Goal: Task Accomplishment & Management: Complete application form

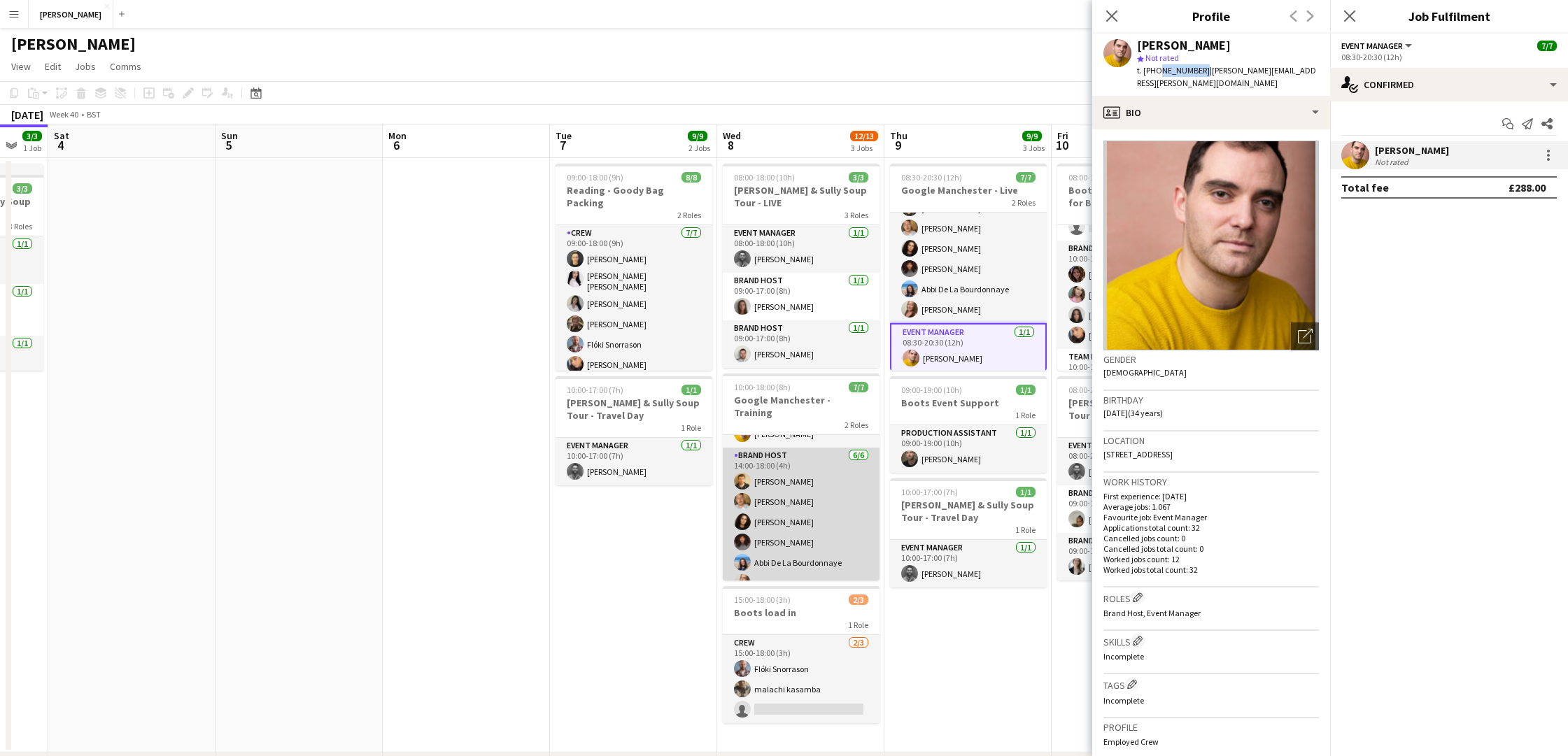
scroll to position [38, 0]
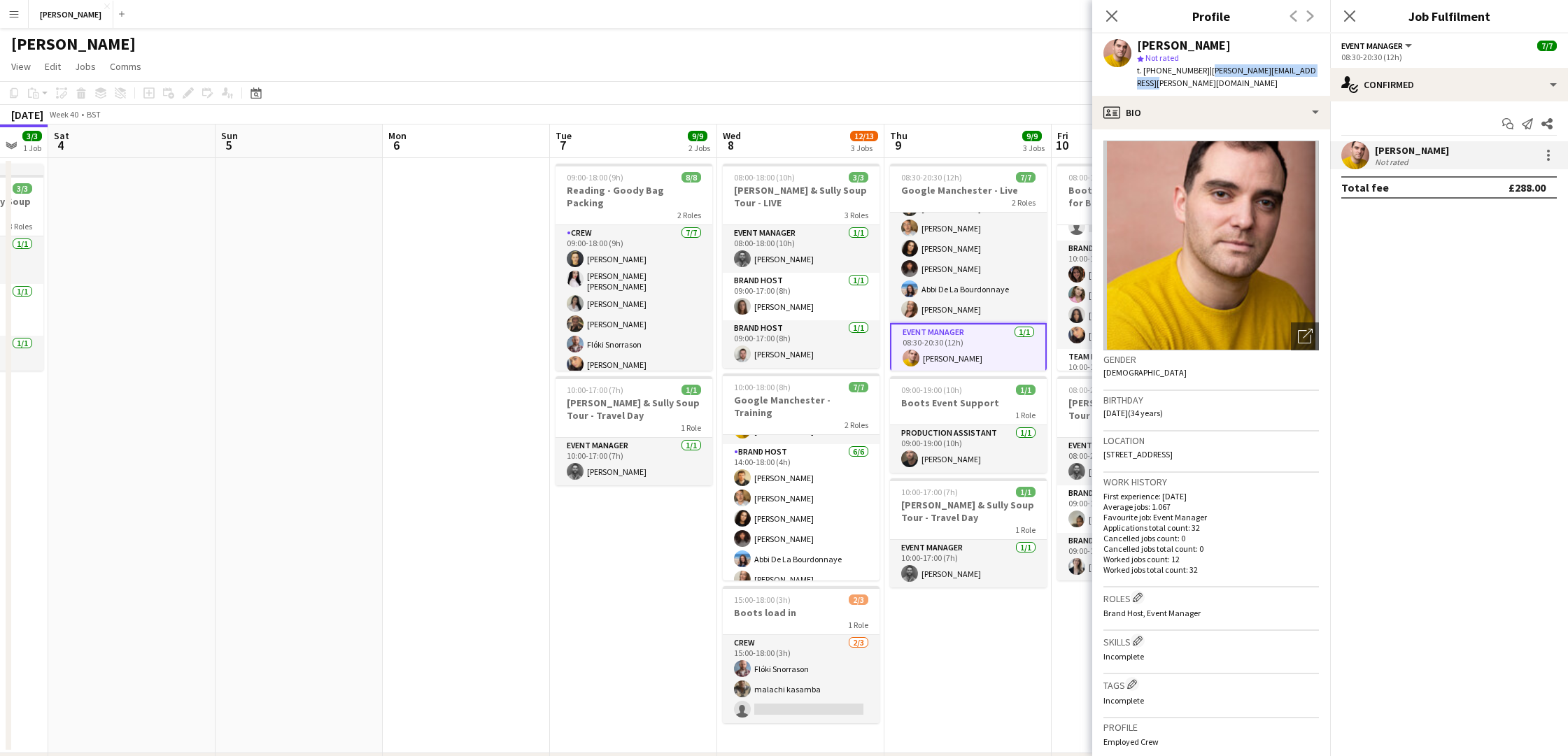
drag, startPoint x: 1312, startPoint y: 69, endPoint x: 1203, endPoint y: 73, distance: 109.1
click at [1203, 73] on div "Reece Richardson star Not rated t. +447715619948 | reece.a.richardson@gmail.com" at bounding box center [1211, 65] width 238 height 62
copy span "reece.a.richardson@gmail.com"
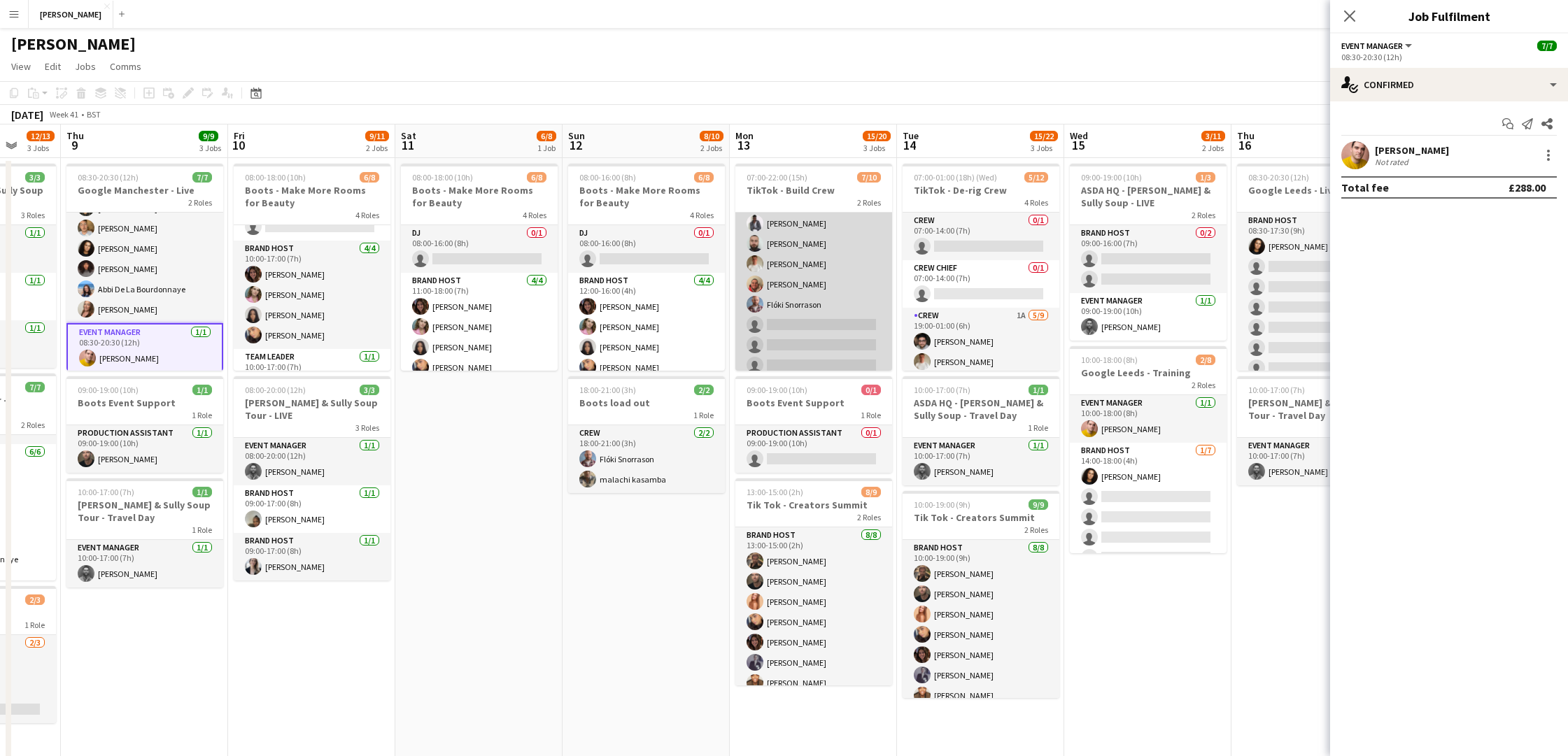
scroll to position [61, 0]
click at [823, 305] on app-card-role "Crew 1A 6/9 07:00-22:00 (15h) Muhammad Rahman Daniel Nwosu Harry Gagen Noah Fif…" at bounding box center [813, 257] width 157 height 210
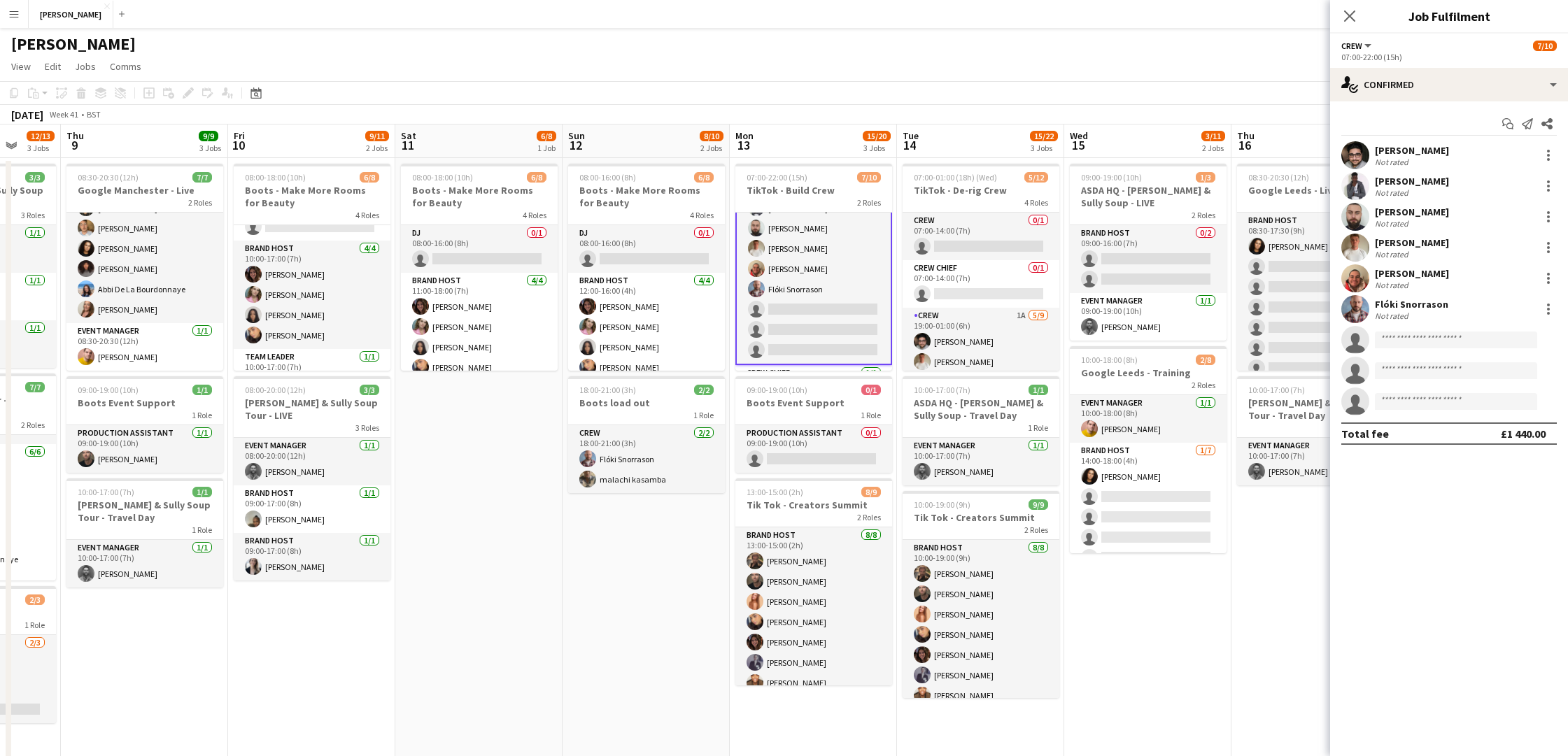
scroll to position [61, 0]
click at [1429, 305] on div "Flóki Snorrason" at bounding box center [1411, 304] width 74 height 13
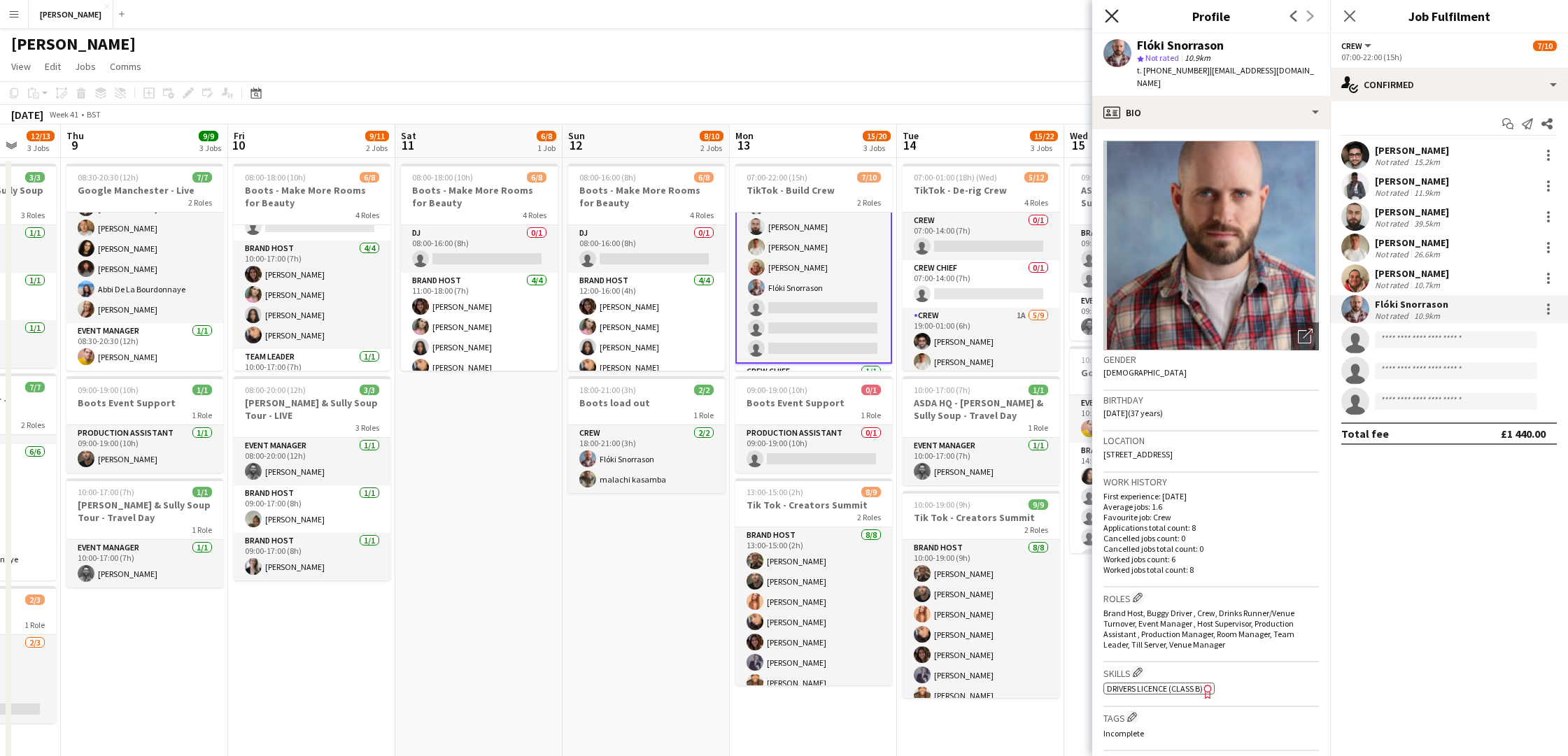
click at [1114, 15] on icon at bounding box center [1110, 16] width 13 height 13
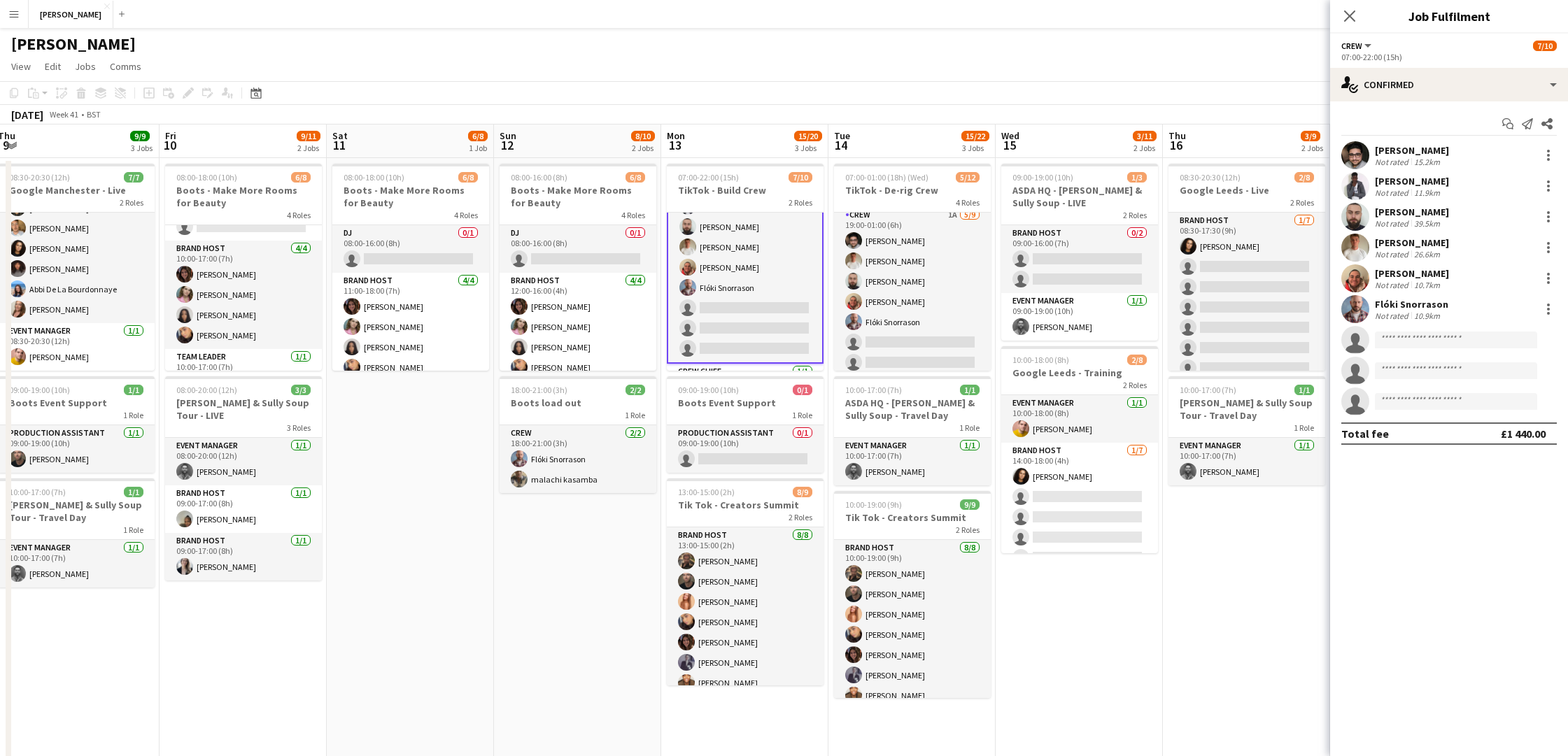
scroll to position [0, 477]
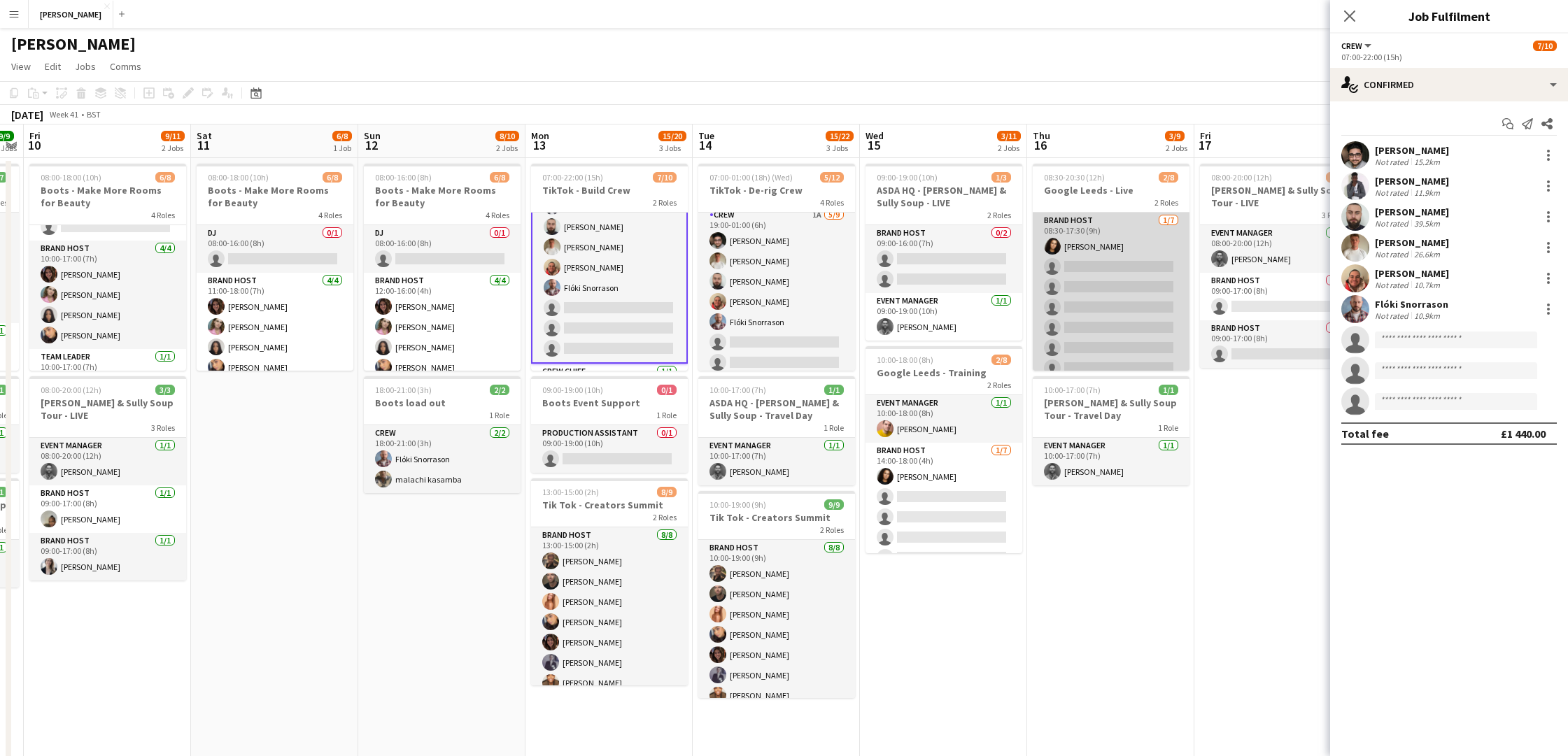
click at [1114, 268] on app-card-role "Brand Host 1/7 08:30-17:30 (9h) Tillie Amartey single-neutral-actions single-ne…" at bounding box center [1110, 298] width 157 height 170
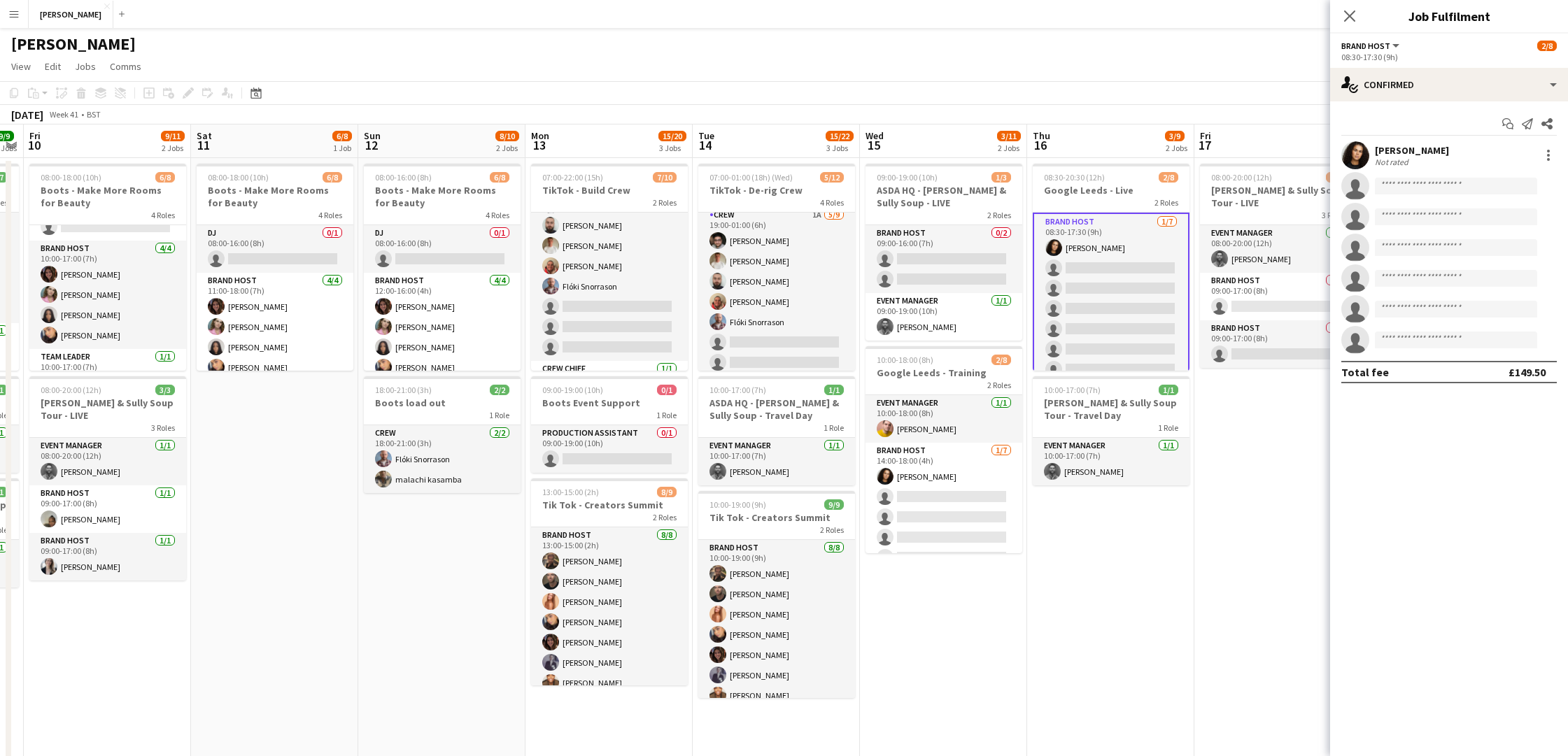
scroll to position [61, 0]
click at [1441, 183] on input at bounding box center [1456, 185] width 163 height 16
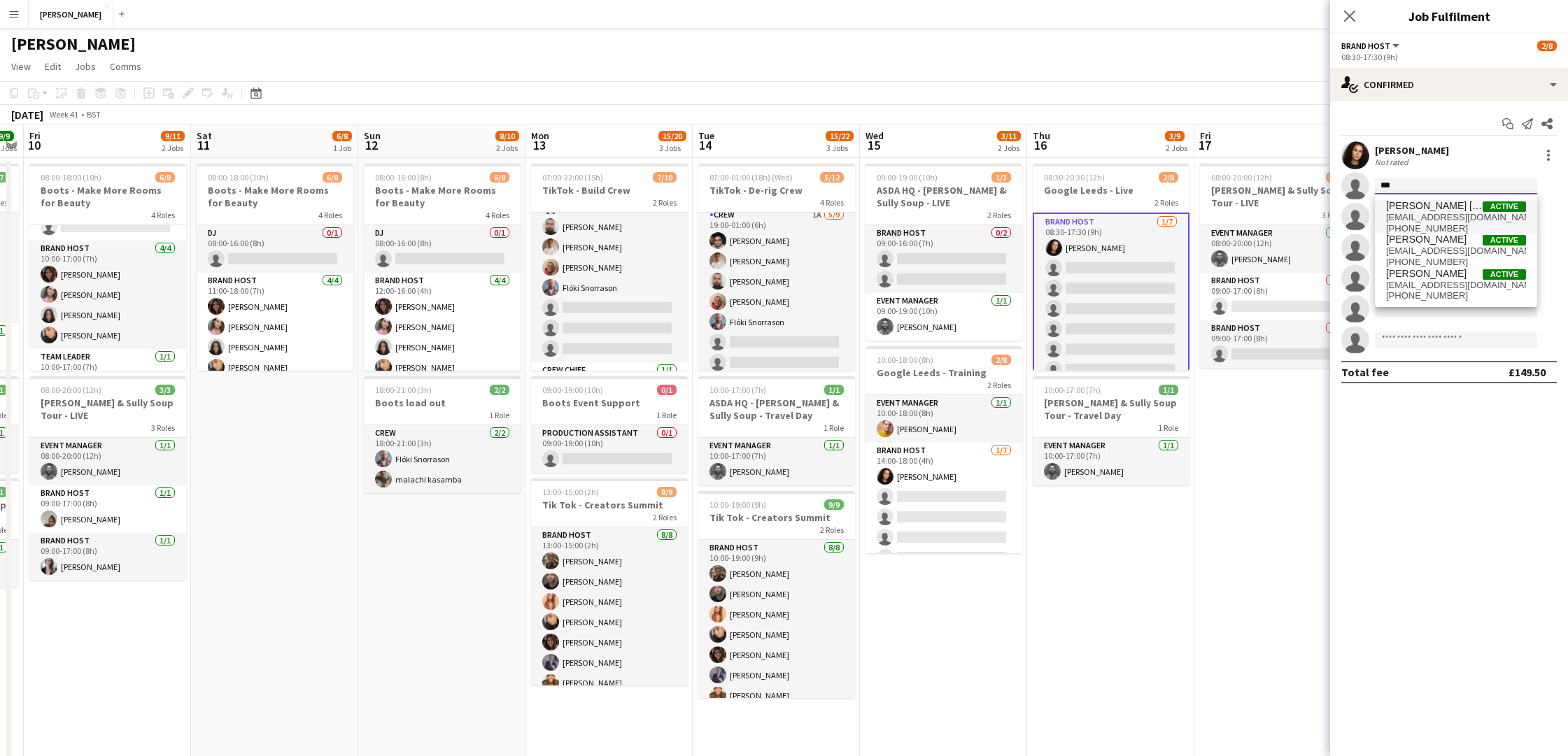
type input "***"
click at [1429, 209] on span "Sandeep Kizhakkini Veettil" at bounding box center [1434, 206] width 97 height 12
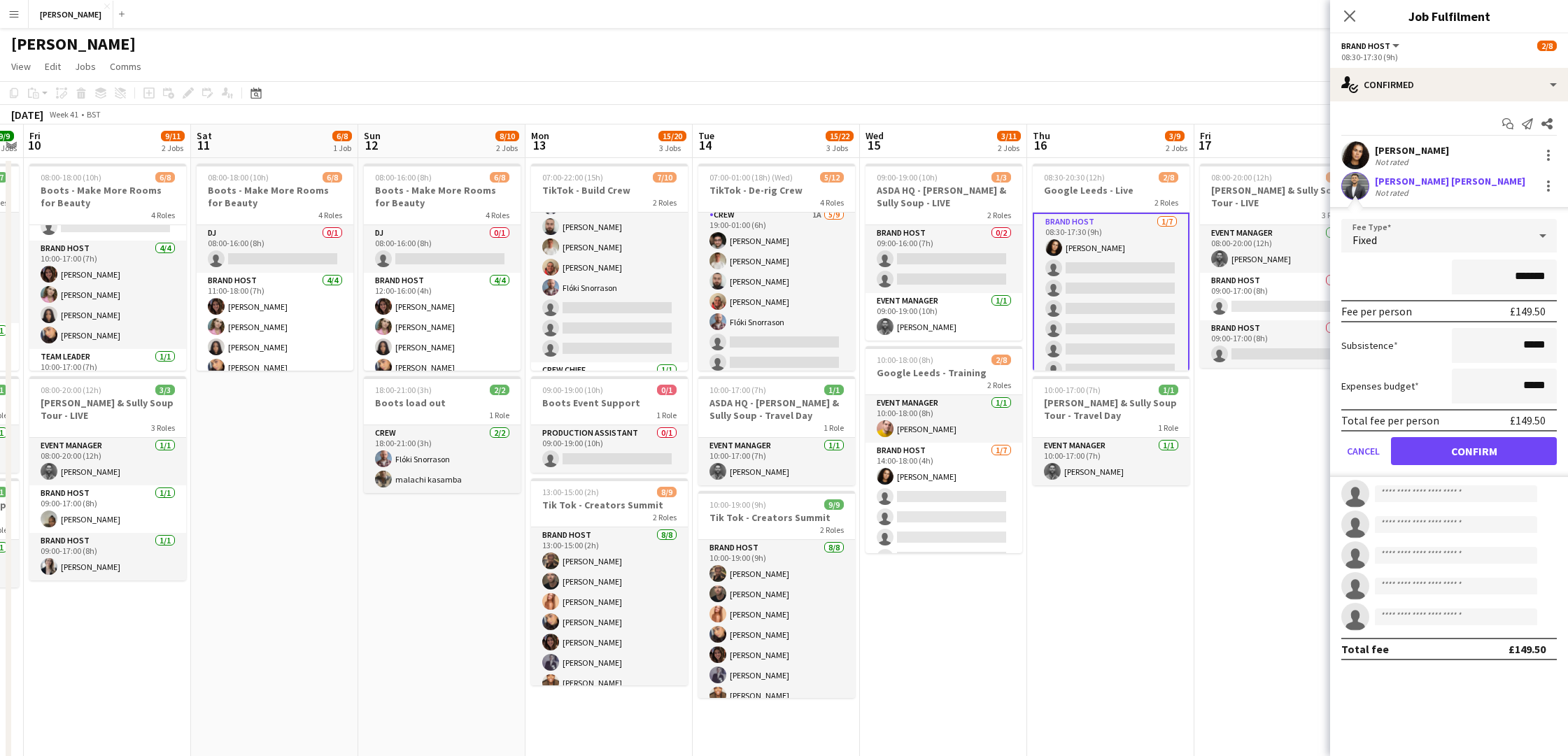
click at [1359, 186] on app-user-avatar at bounding box center [1355, 186] width 28 height 28
click at [1434, 181] on div "Sandeep Kizhakkini Veettil" at bounding box center [1450, 181] width 150 height 13
click at [1451, 452] on button "Confirm" at bounding box center [1474, 452] width 166 height 28
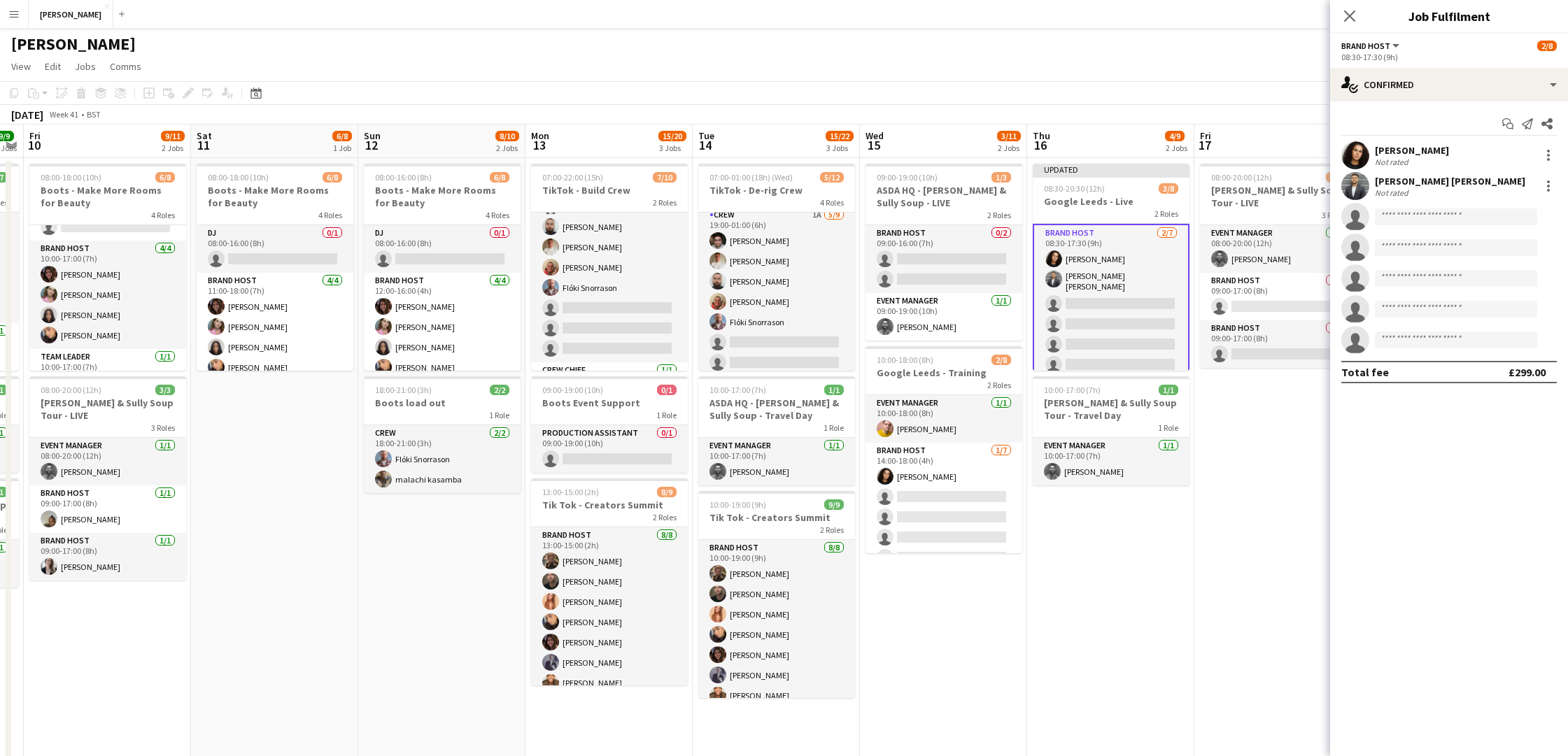
click at [1440, 181] on div "Sandeep Kizhakkini Veettil" at bounding box center [1450, 181] width 150 height 13
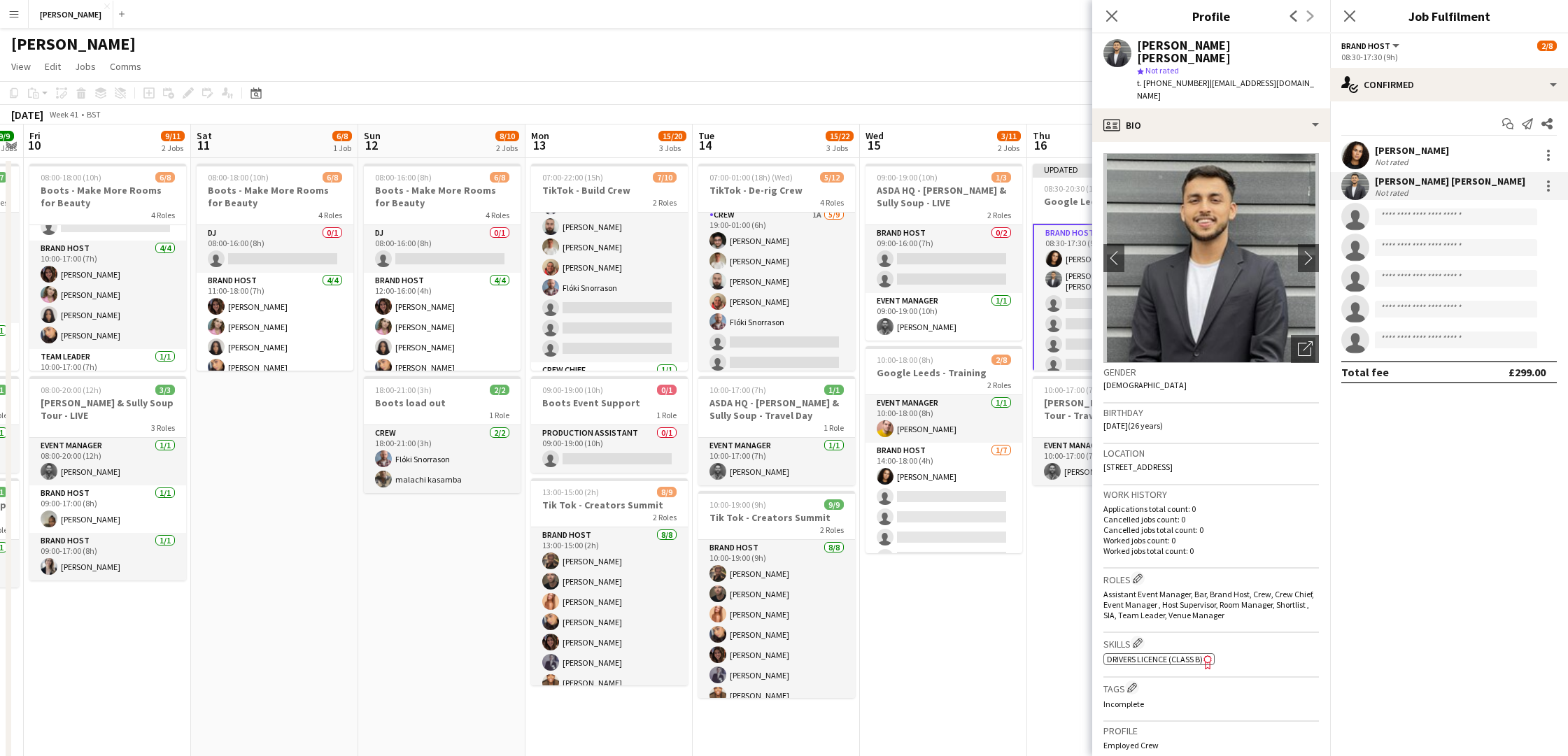
click at [1269, 408] on div "Birthday 01-10-1999 (26 years)" at bounding box center [1211, 424] width 215 height 41
click at [1109, 18] on icon at bounding box center [1110, 16] width 13 height 13
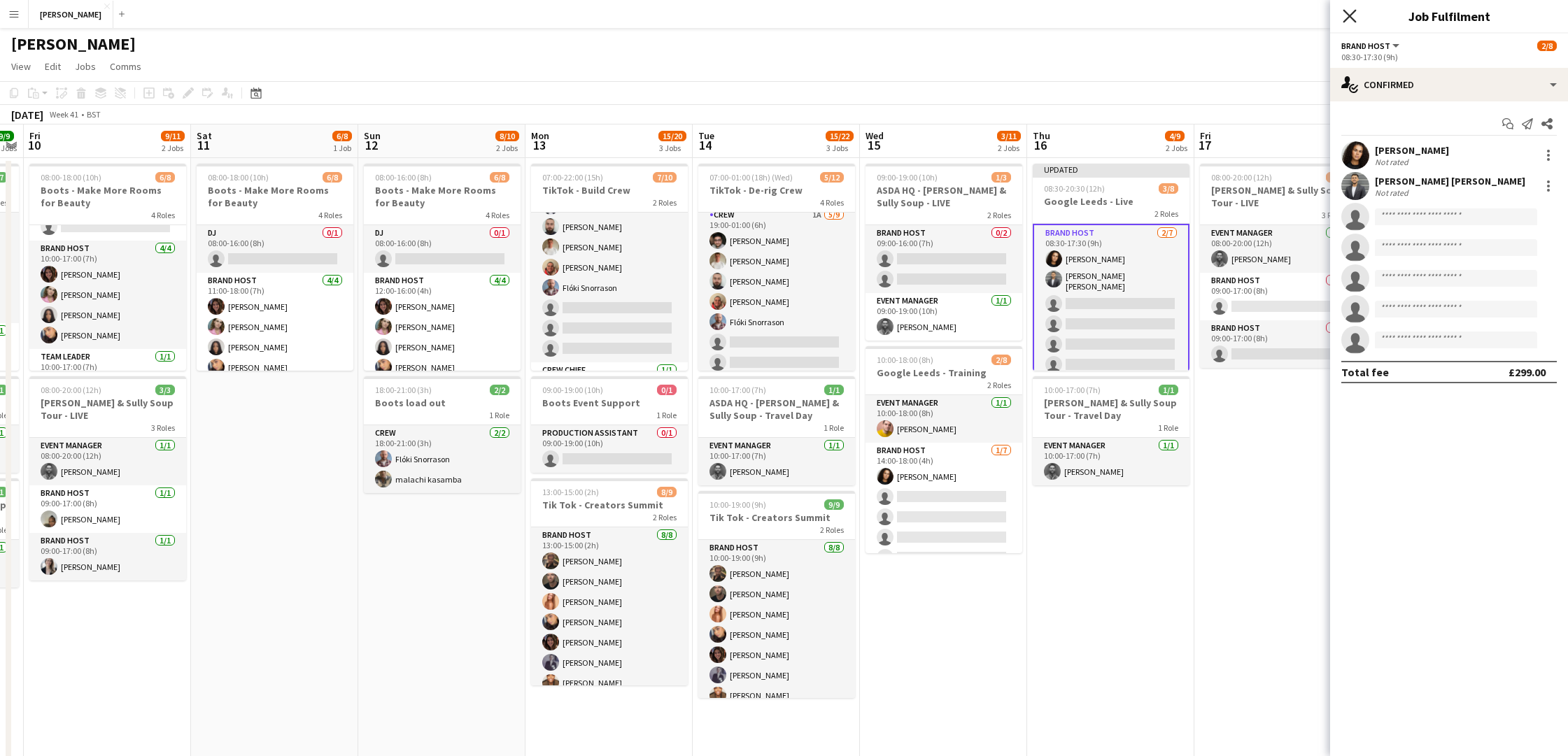
click at [1351, 14] on icon at bounding box center [1348, 16] width 13 height 13
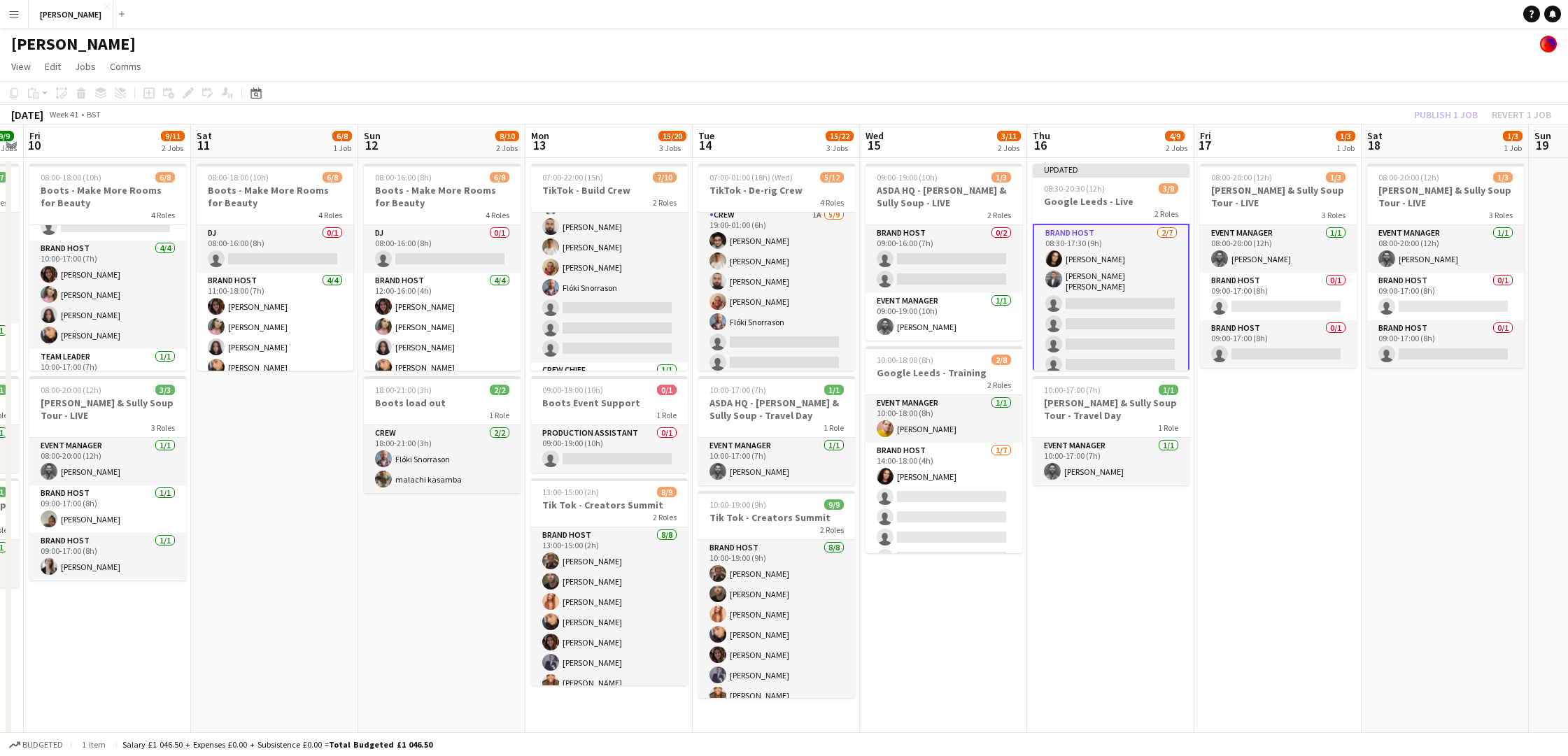
click at [1360, 82] on app-toolbar "Copy Paste Paste Command V Paste with crew Command Shift V Paste linked Job Del…" at bounding box center [784, 93] width 1568 height 23
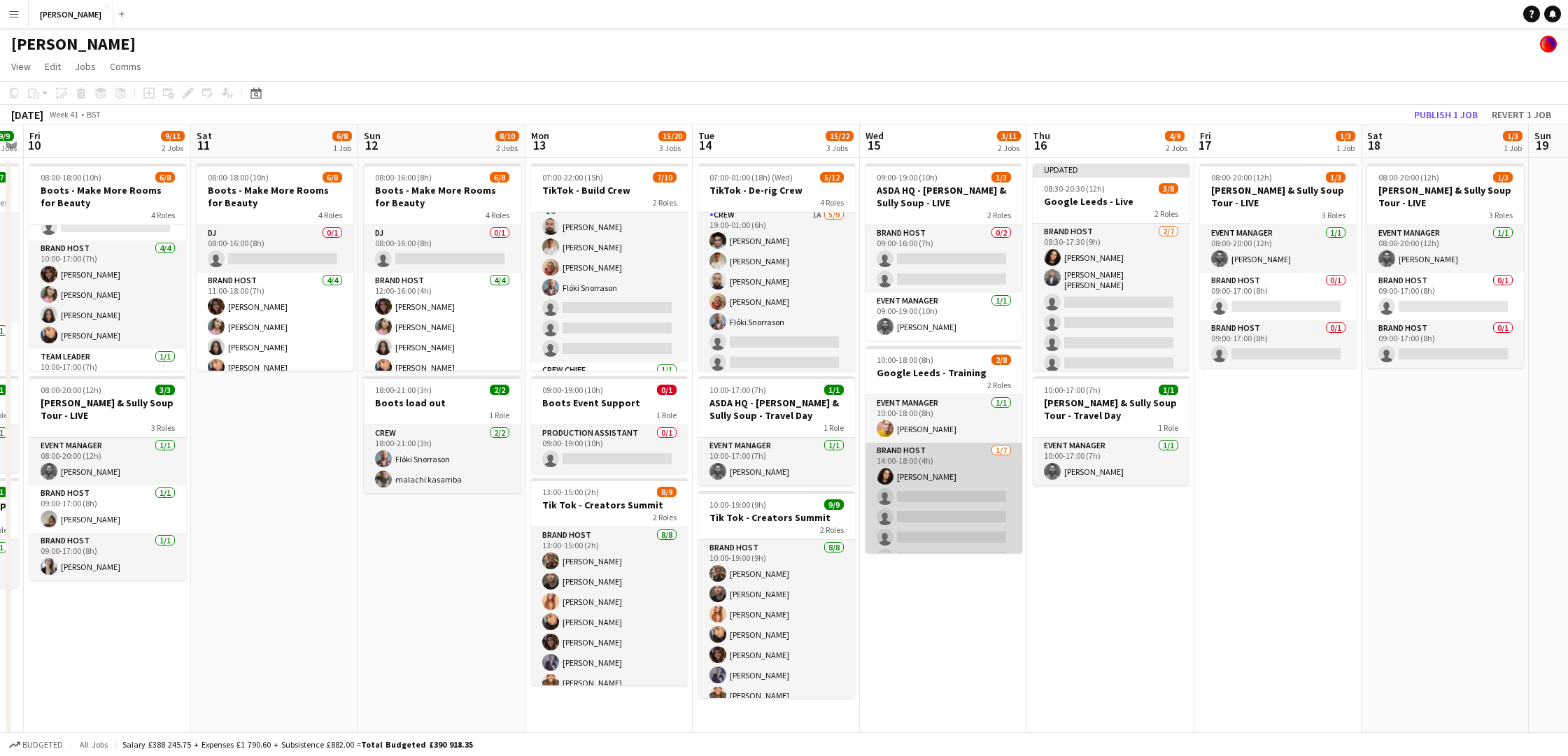
click at [944, 493] on app-card-role "Brand Host 1/7 14:00-18:00 (4h) Tillie Amartey single-neutral-actions single-ne…" at bounding box center [944, 528] width 157 height 170
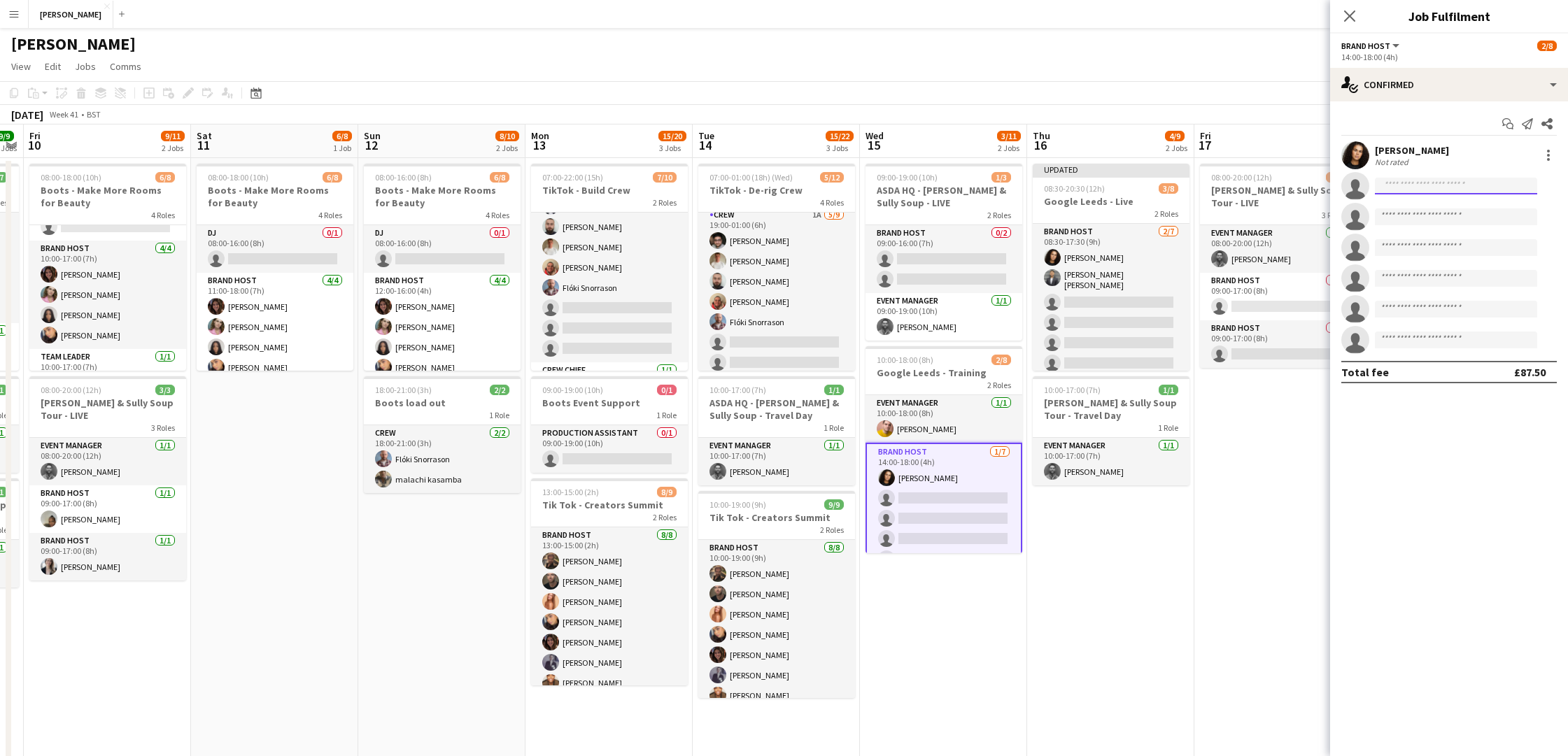
click at [1443, 188] on input at bounding box center [1456, 185] width 163 height 16
type input "******"
click at [1430, 212] on span "sandeepkv113@gmail.com" at bounding box center [1456, 217] width 140 height 11
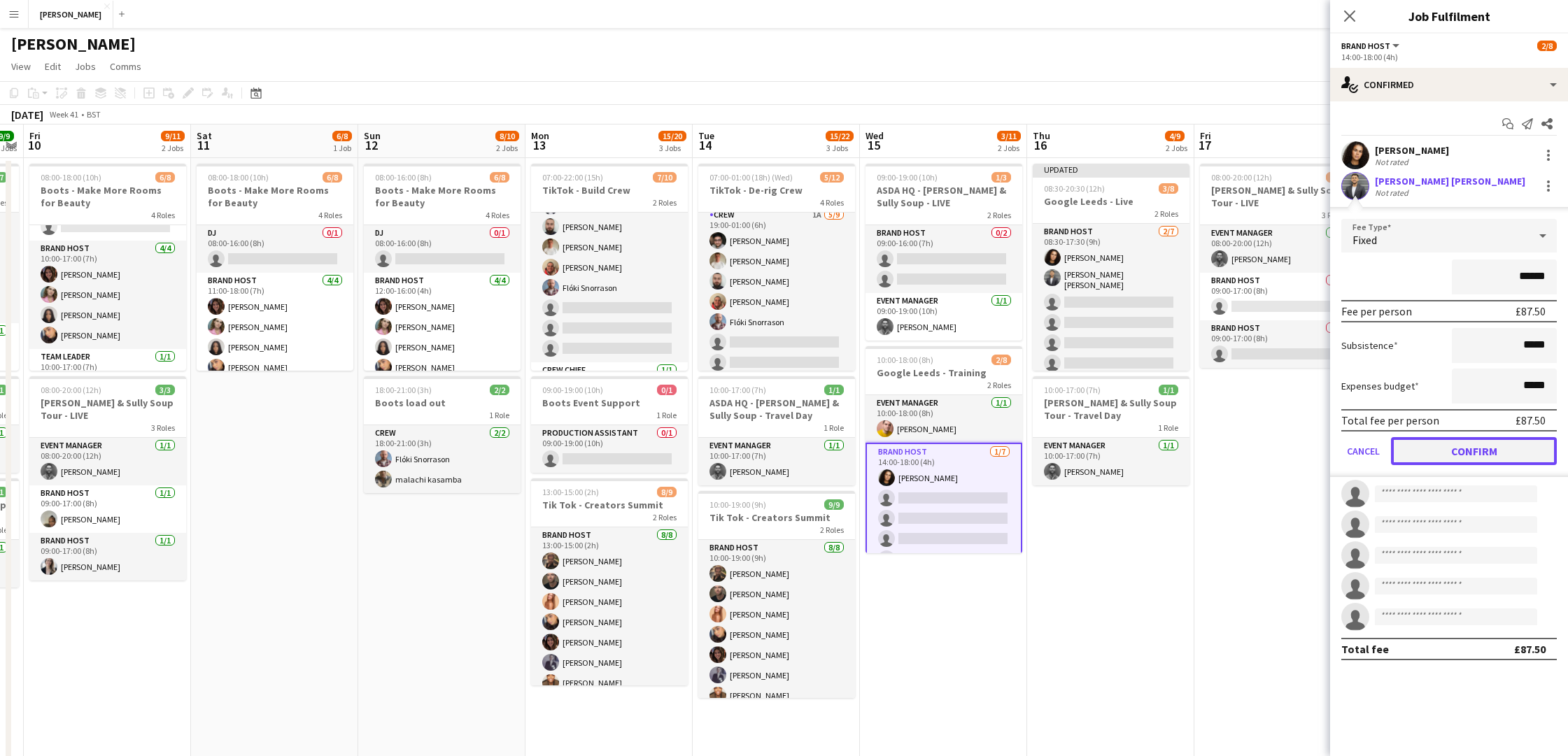
click at [1433, 449] on button "Confirm" at bounding box center [1474, 452] width 166 height 28
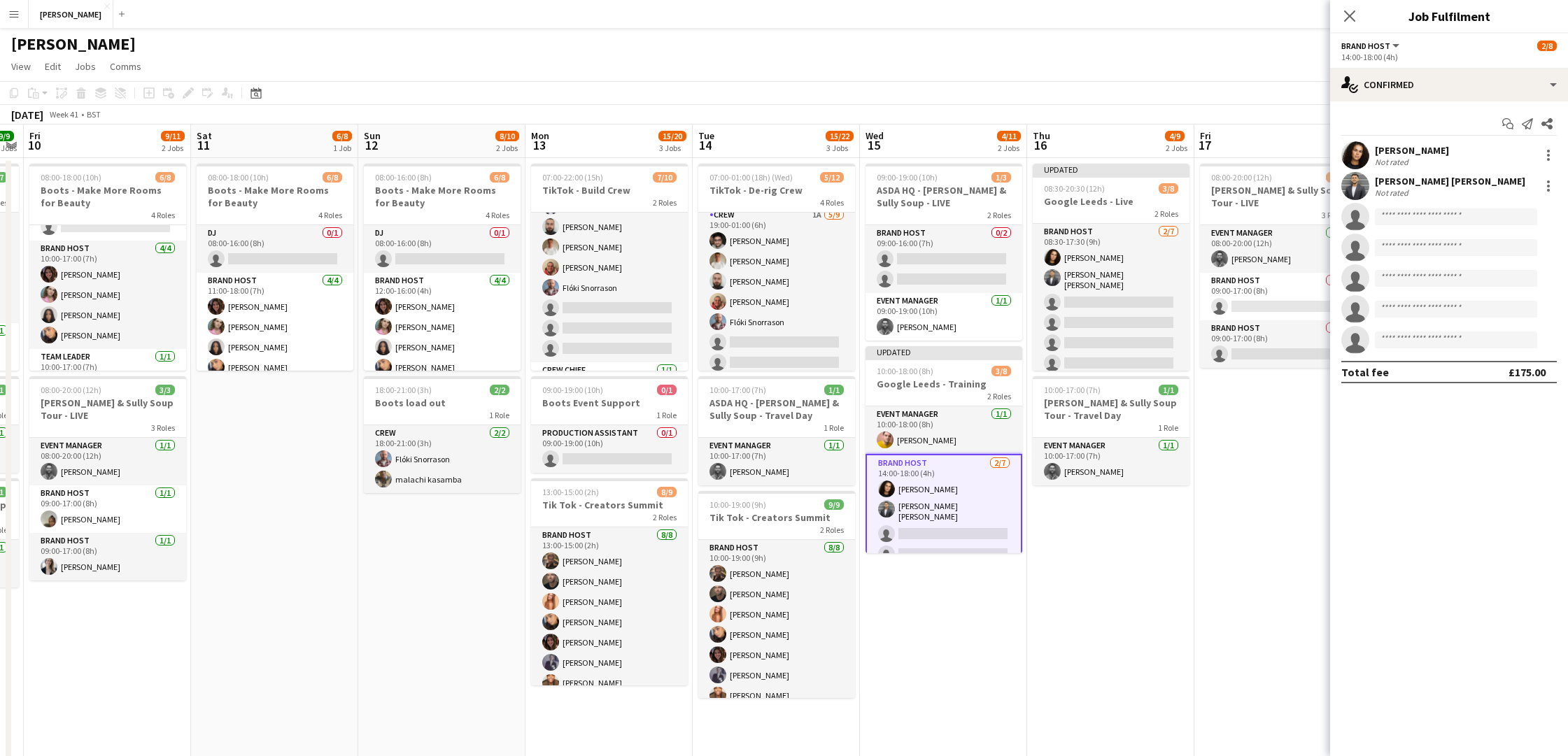
click at [1289, 509] on app-date-cell "08:00-20:00 (12h) 1/3 Cully & Sully Soup Tour - LIVE 3 Roles Event Manager 1/1 …" at bounding box center [1277, 465] width 167 height 615
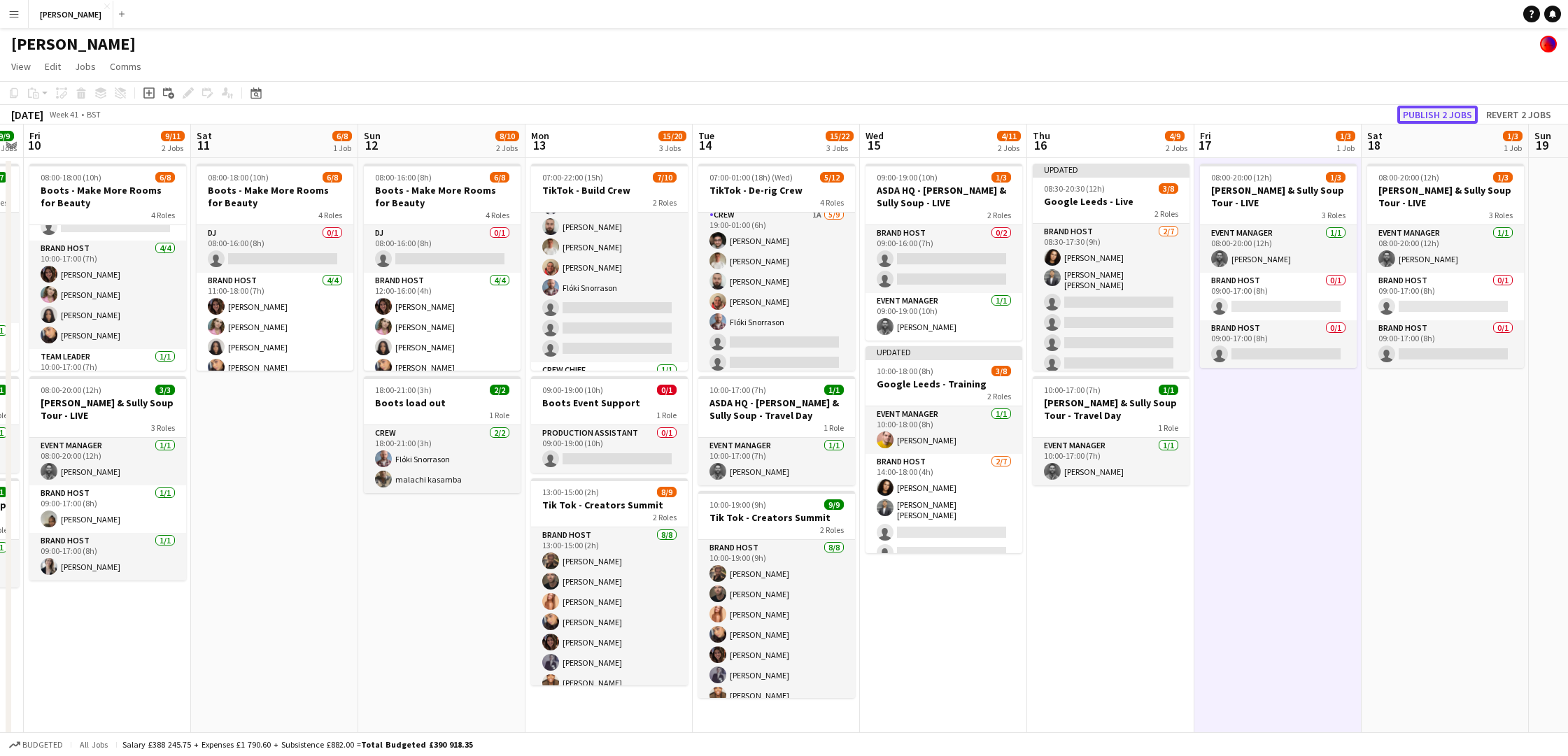
click at [1443, 114] on button "Publish 2 jobs" at bounding box center [1437, 114] width 80 height 18
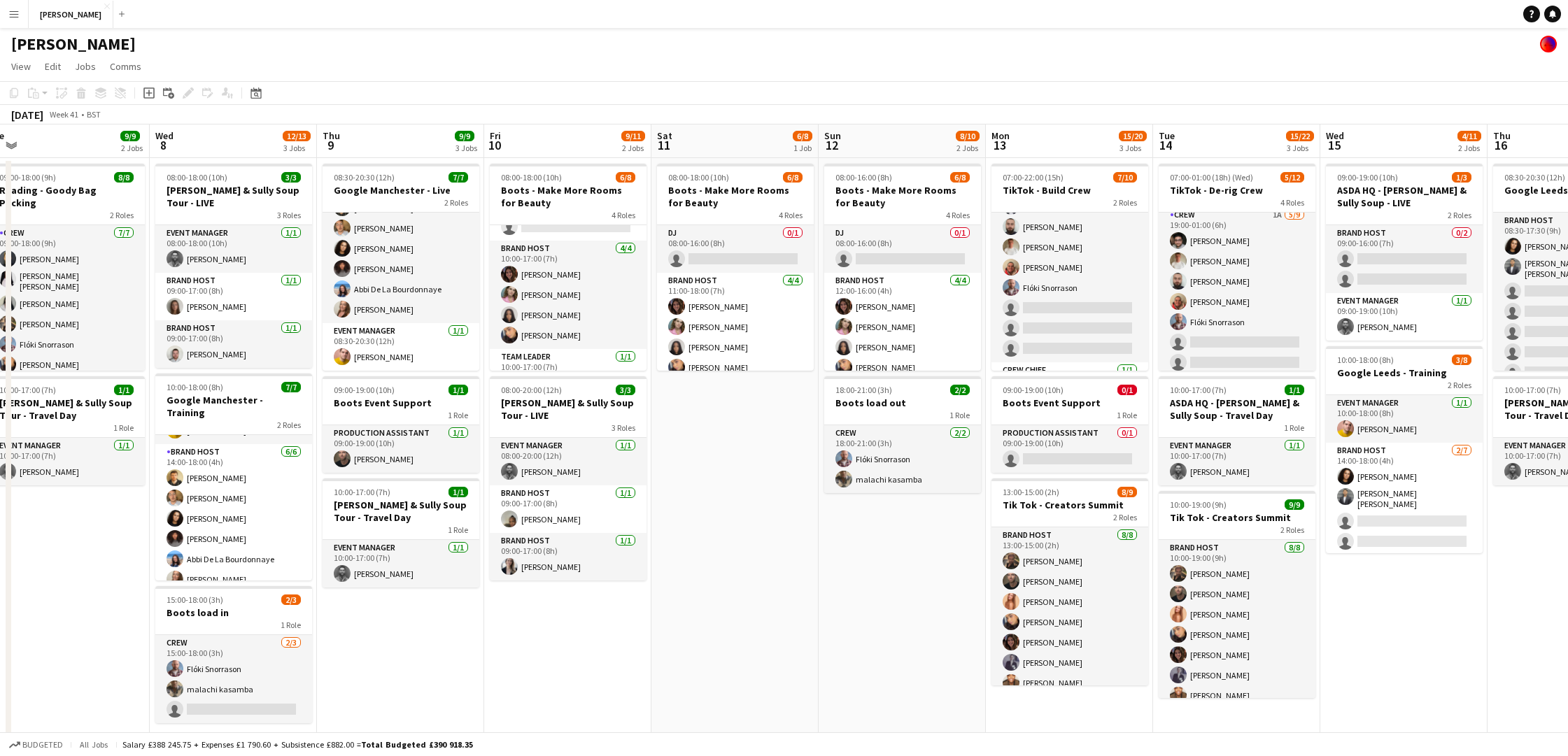
scroll to position [0, 520]
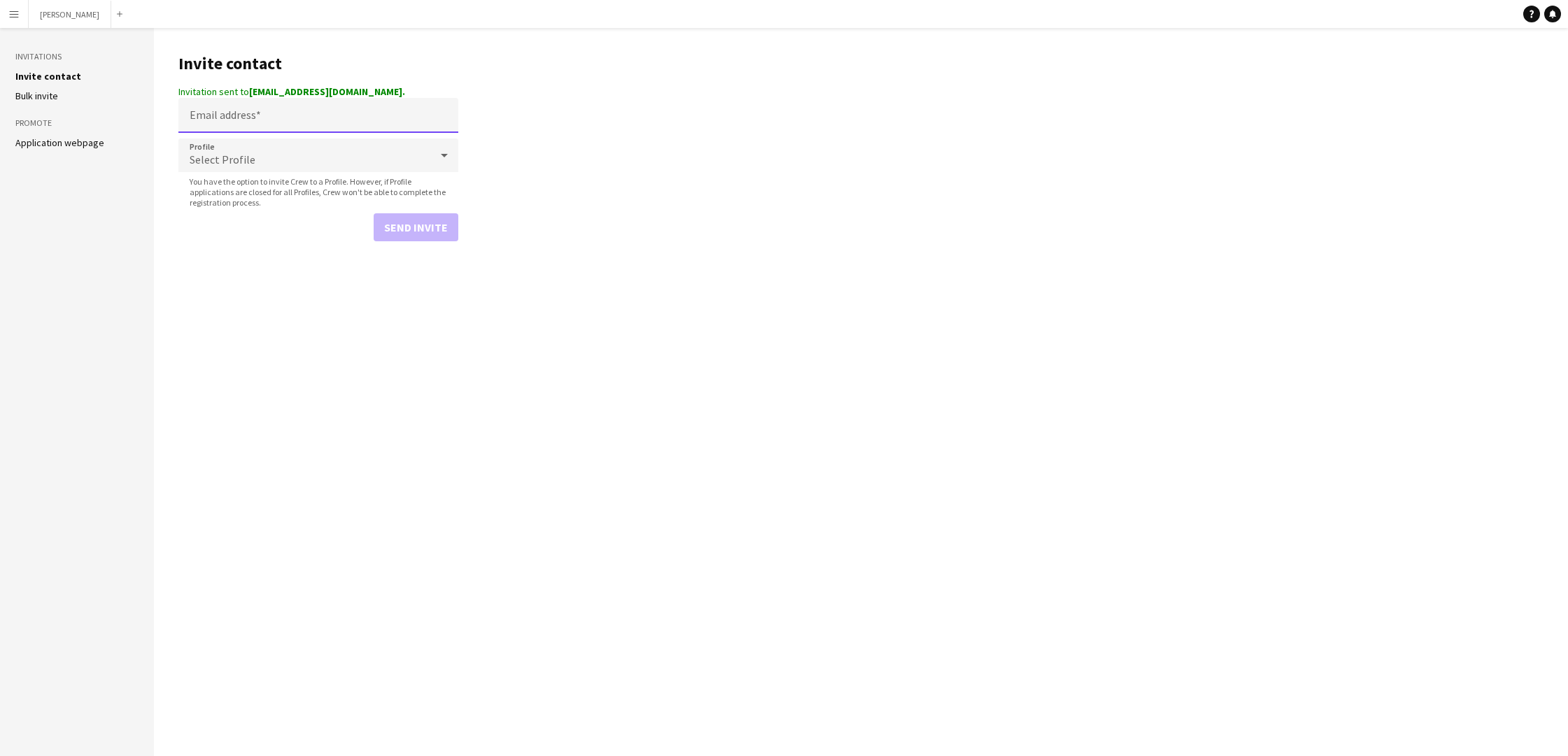
click at [258, 115] on input "Email address" at bounding box center [318, 115] width 280 height 35
paste input "**********"
type input "**********"
click at [444, 142] on icon at bounding box center [445, 143] width 7 height 3
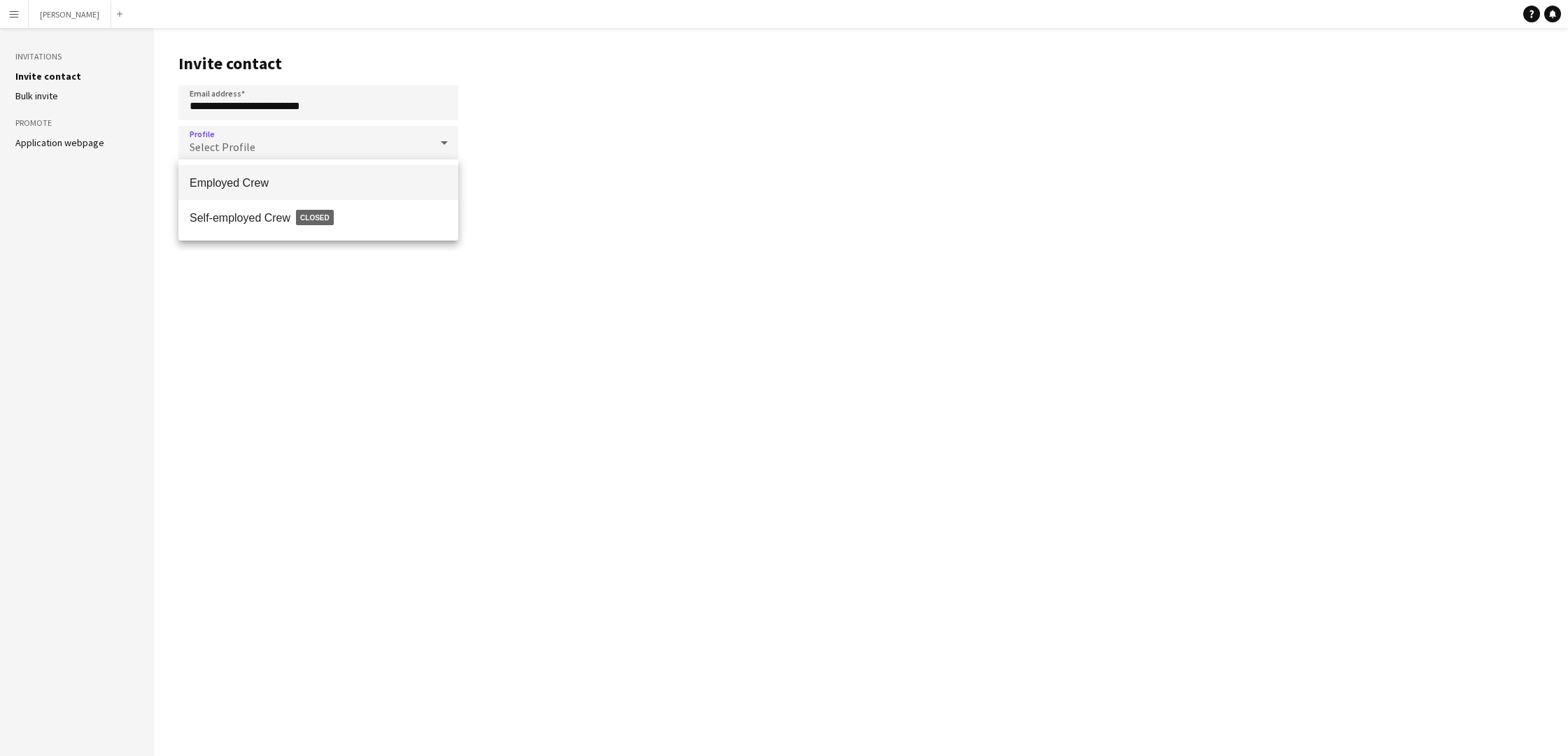
click at [412, 183] on span "Employed Crew" at bounding box center [318, 183] width 258 height 13
click at [419, 221] on button "Send invite" at bounding box center [416, 215] width 85 height 28
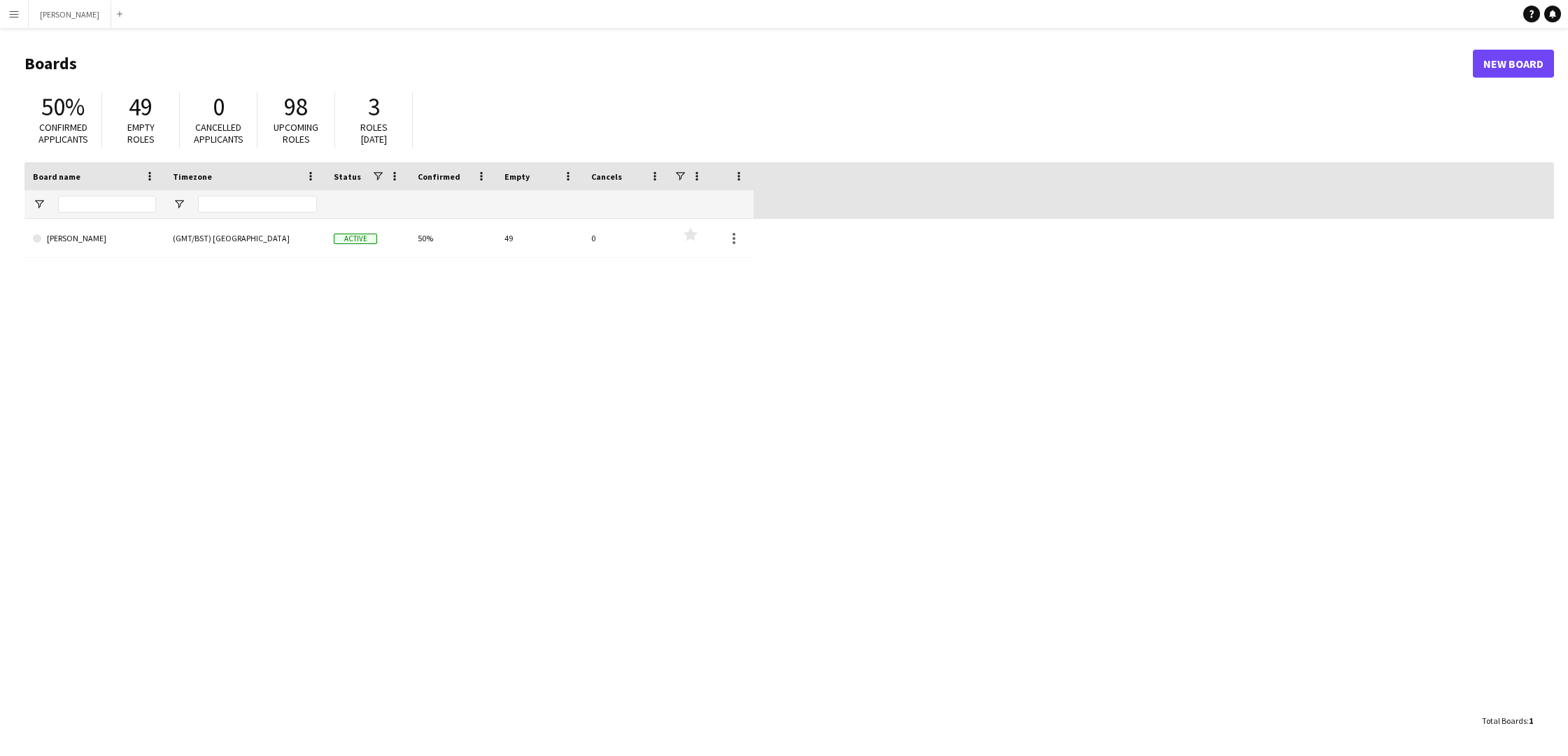
click at [16, 17] on app-icon "Menu" at bounding box center [14, 14] width 11 height 11
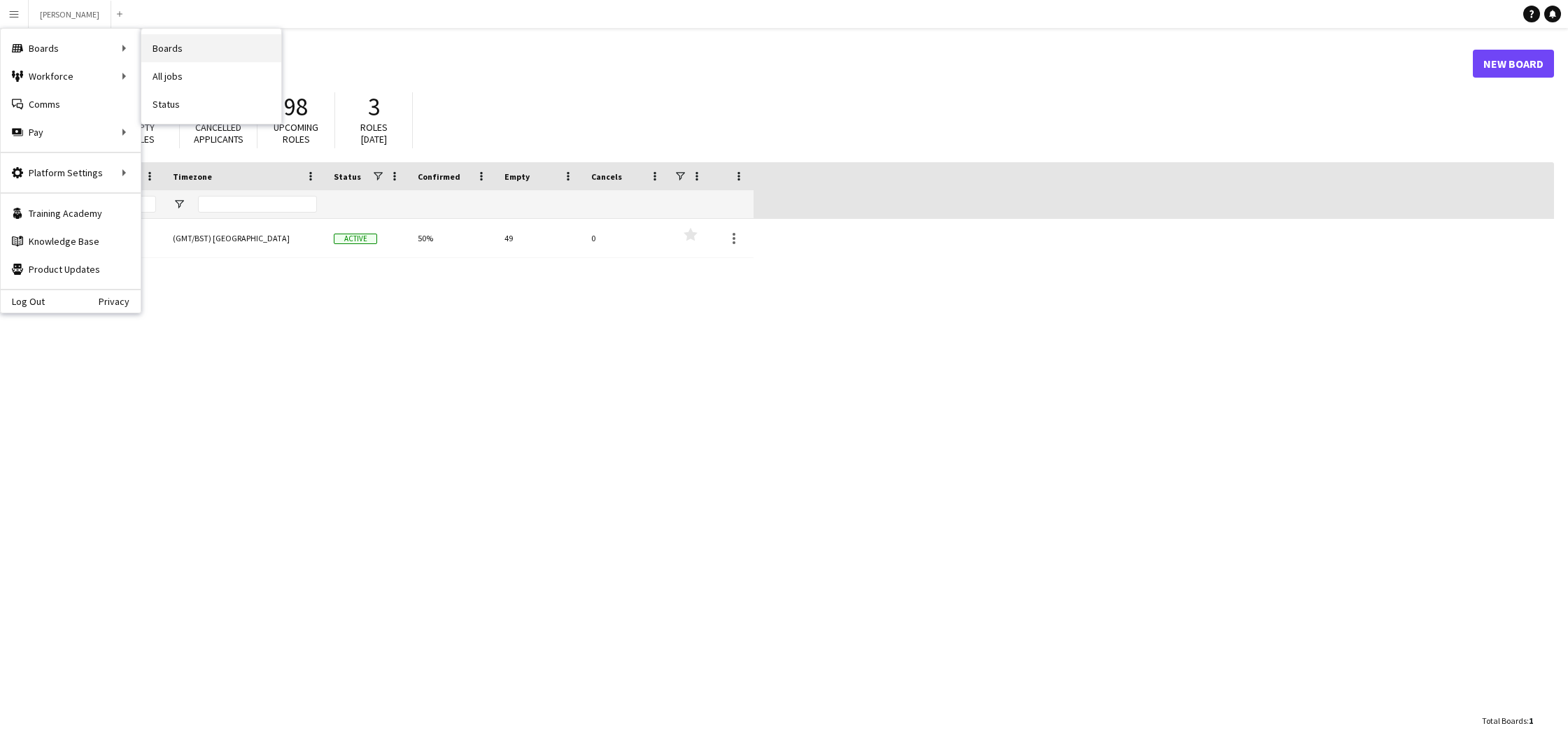
click at [157, 45] on link "Boards" at bounding box center [211, 48] width 140 height 28
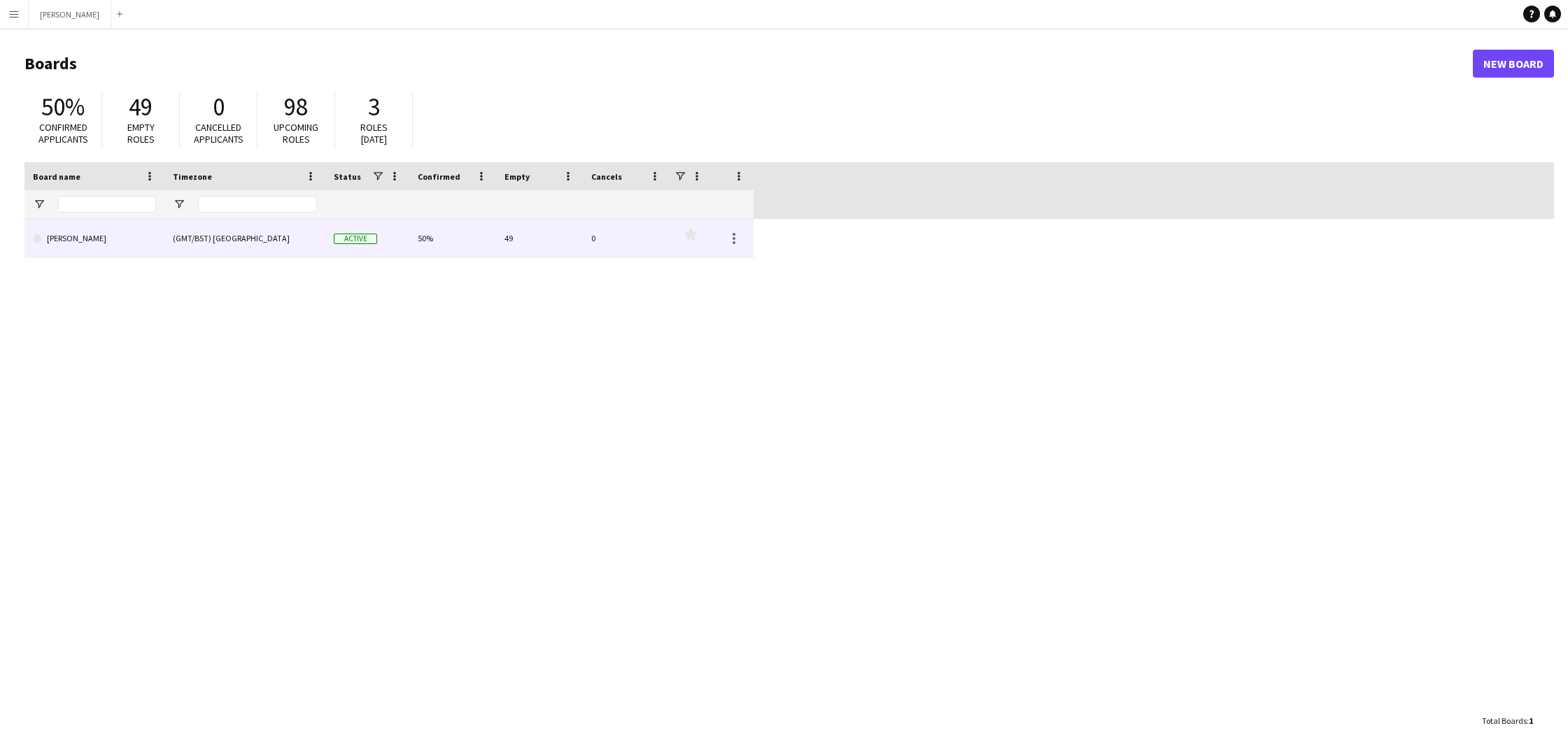
click at [268, 247] on div "(GMT/BST) London" at bounding box center [245, 238] width 161 height 38
click at [148, 236] on link "[PERSON_NAME]" at bounding box center [94, 238] width 123 height 39
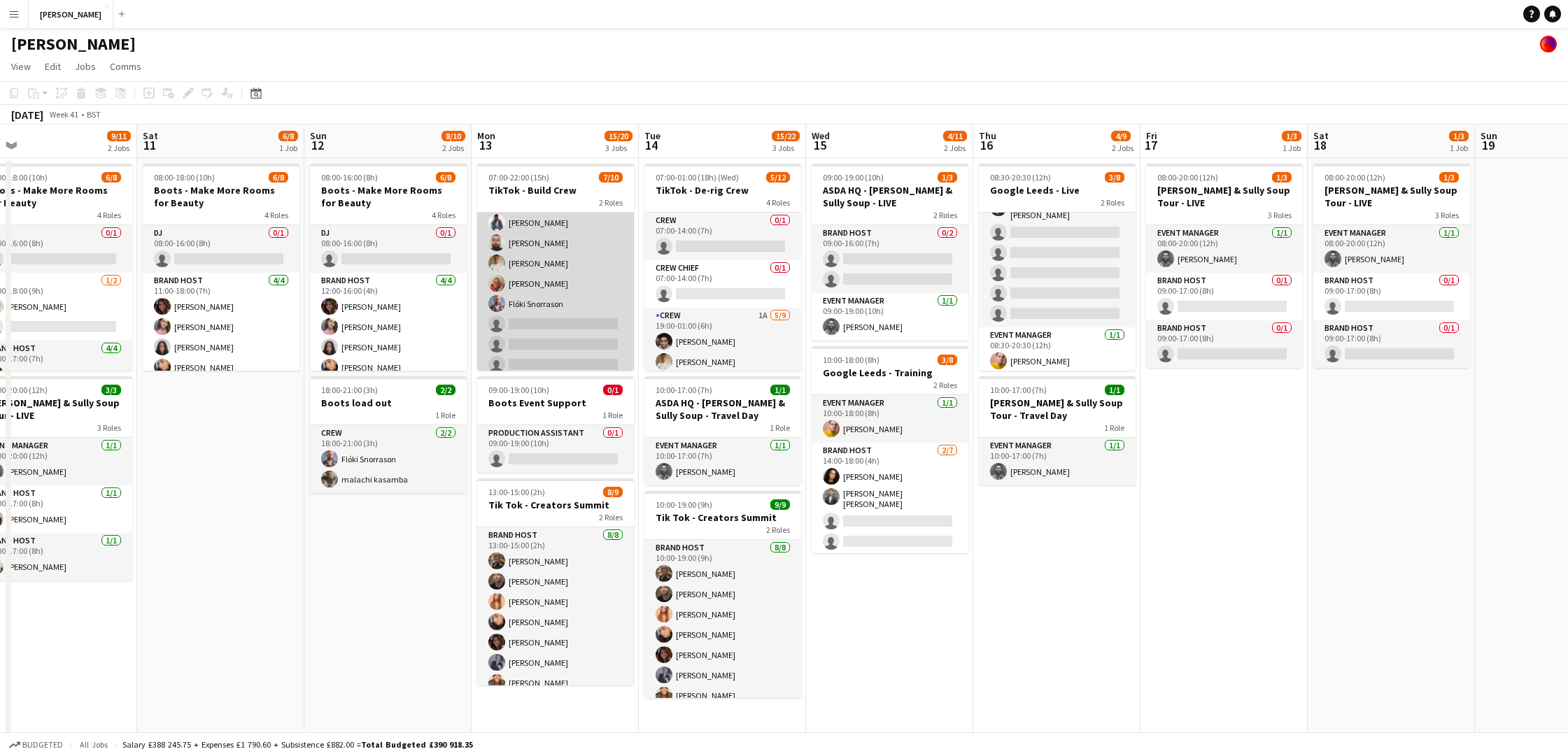
scroll to position [48, 0]
click at [537, 320] on app-card-role "Crew 1A 6/9 07:00-22:00 (15h) Muhammad Rahman Daniel Nwosu Harry Gagen Noah Fif…" at bounding box center [555, 270] width 157 height 210
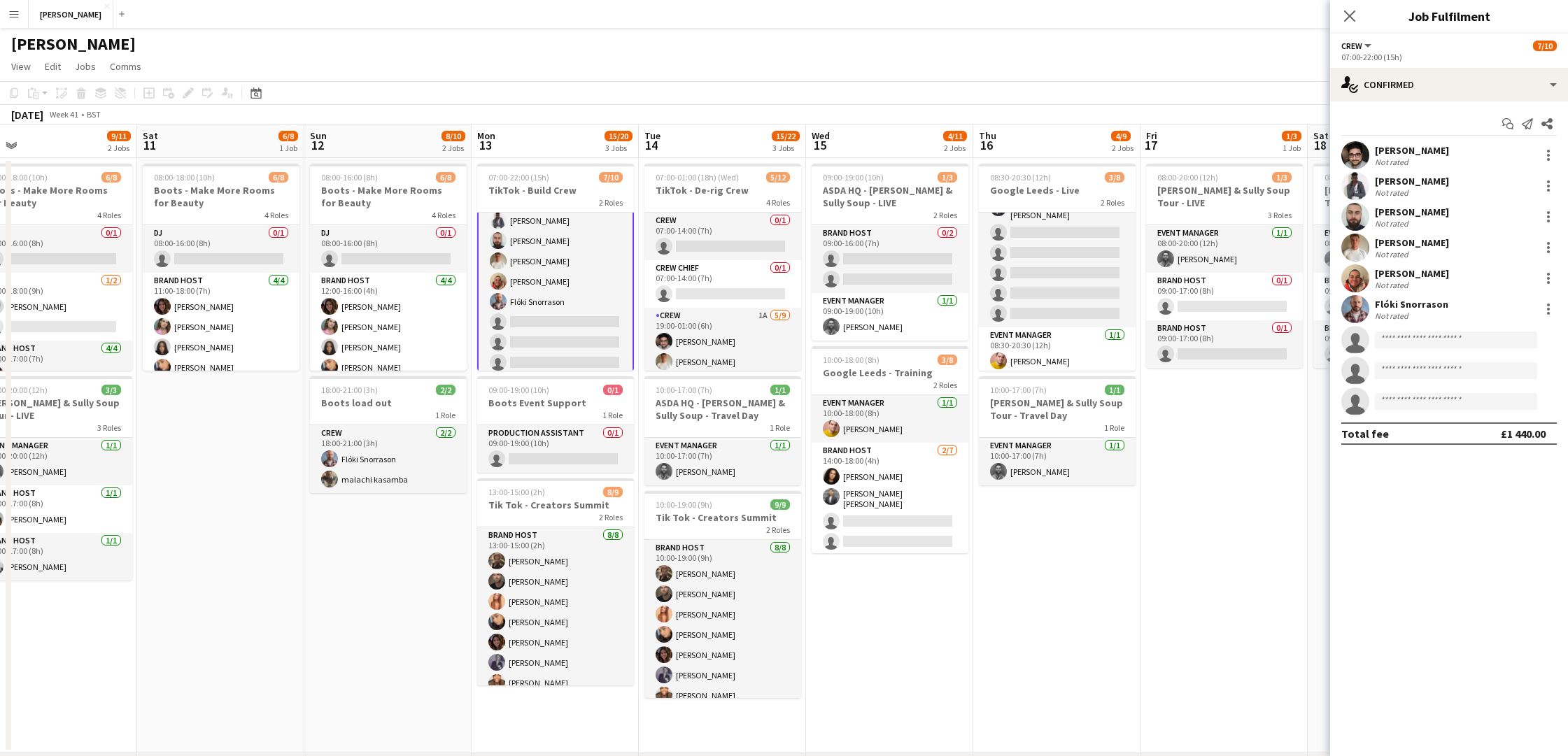
scroll to position [49, 0]
click at [1418, 343] on input at bounding box center [1456, 339] width 163 height 16
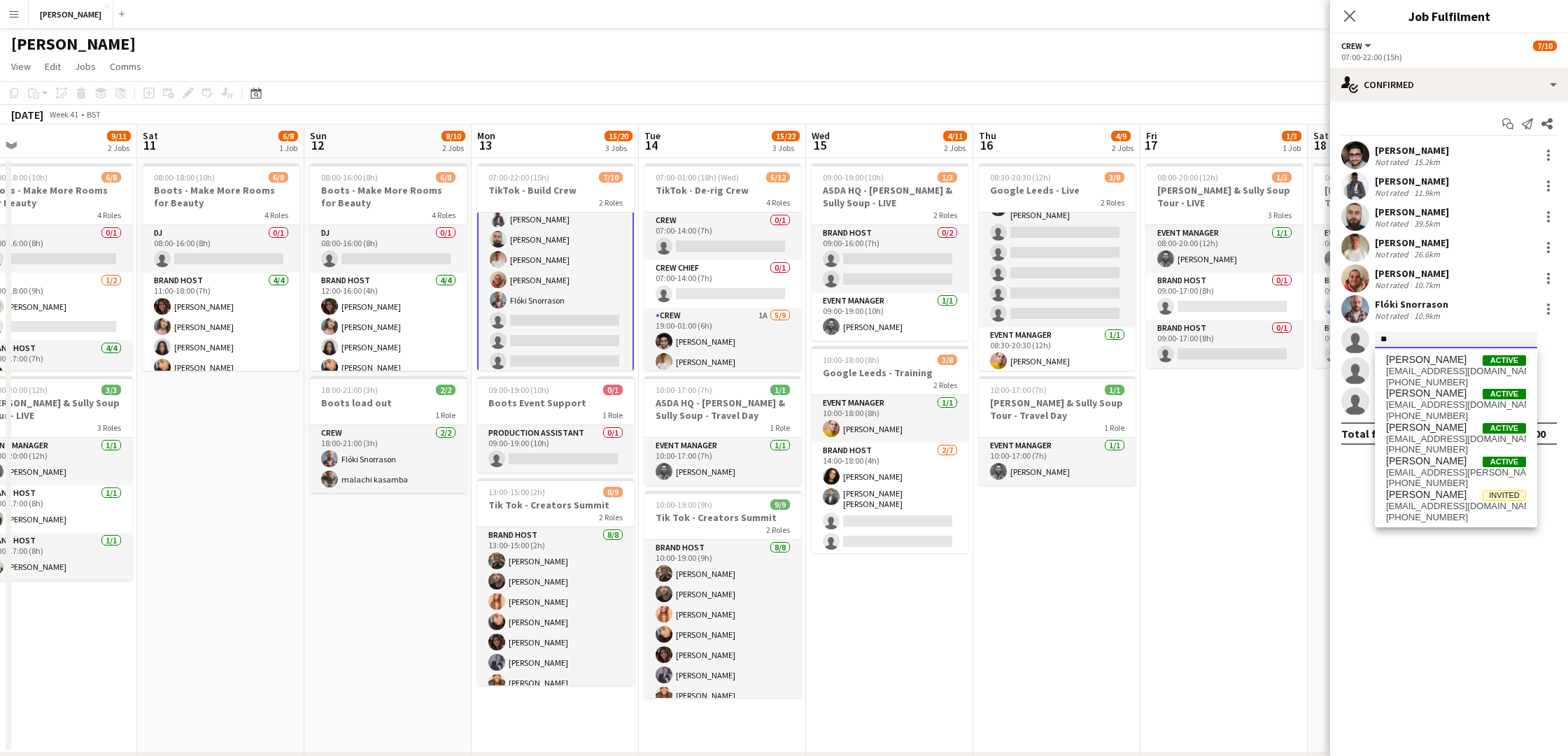
type input "*"
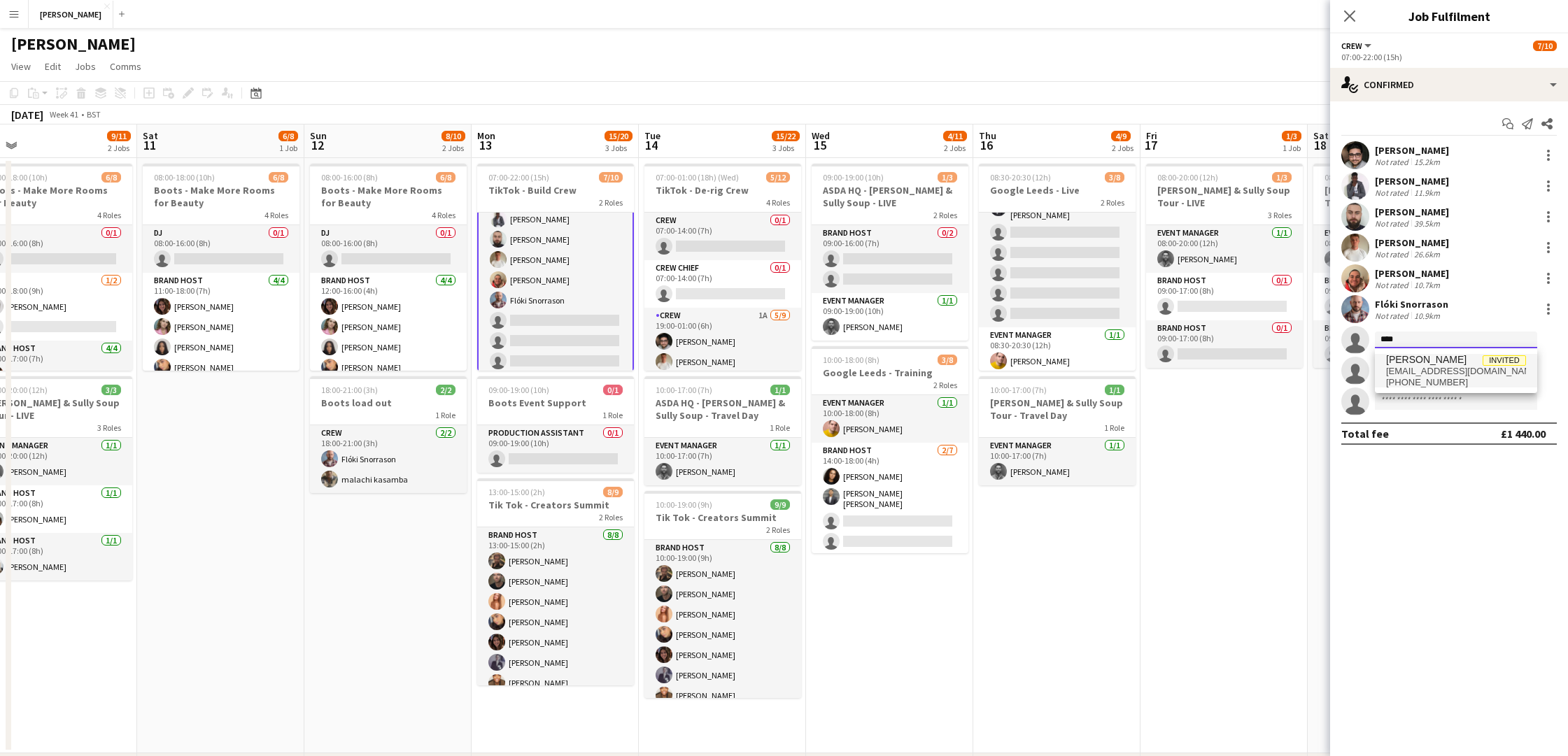
type input "****"
click at [1424, 370] on span "charlie20swindon@gmail.com" at bounding box center [1456, 371] width 140 height 11
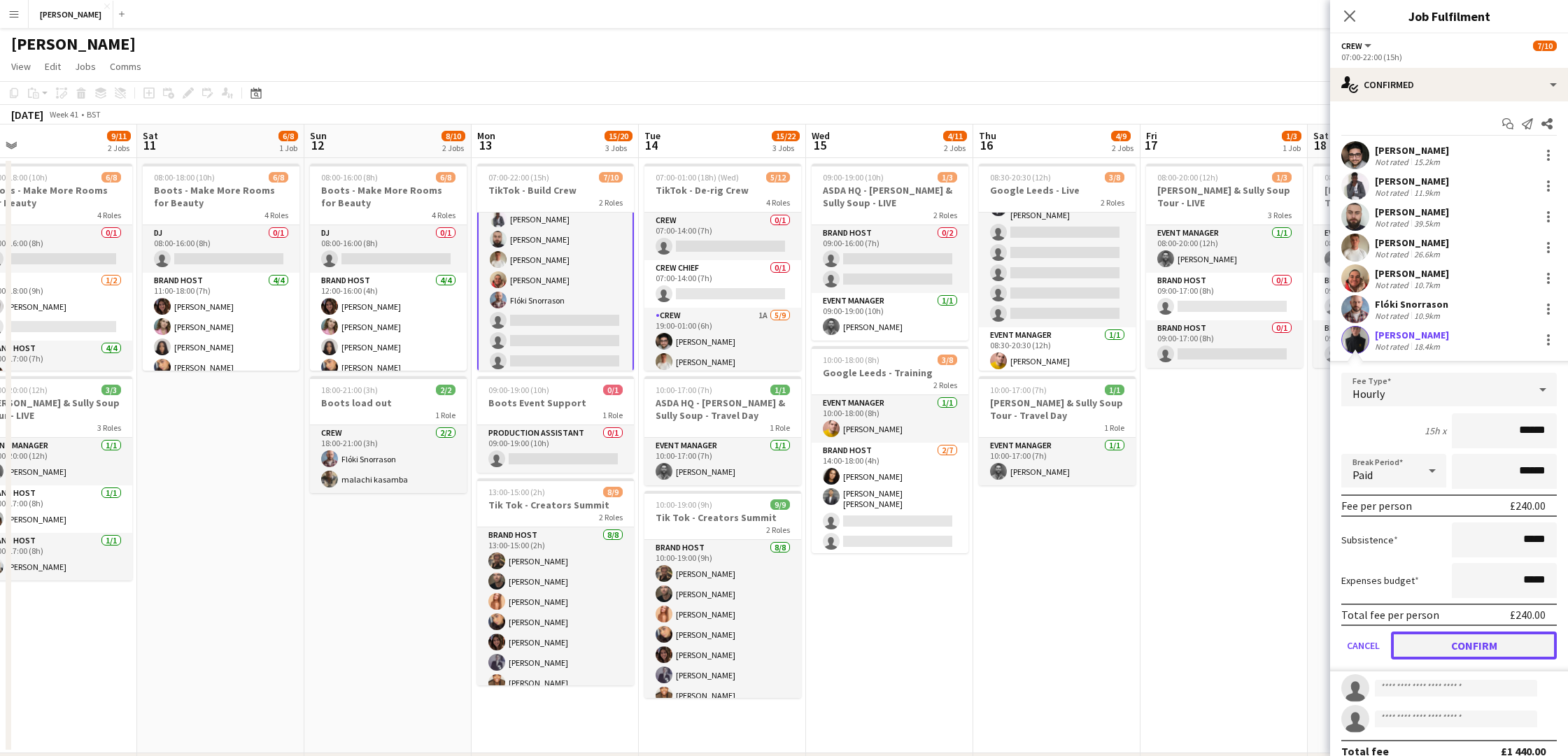
click at [1433, 640] on button "Confirm" at bounding box center [1474, 645] width 166 height 28
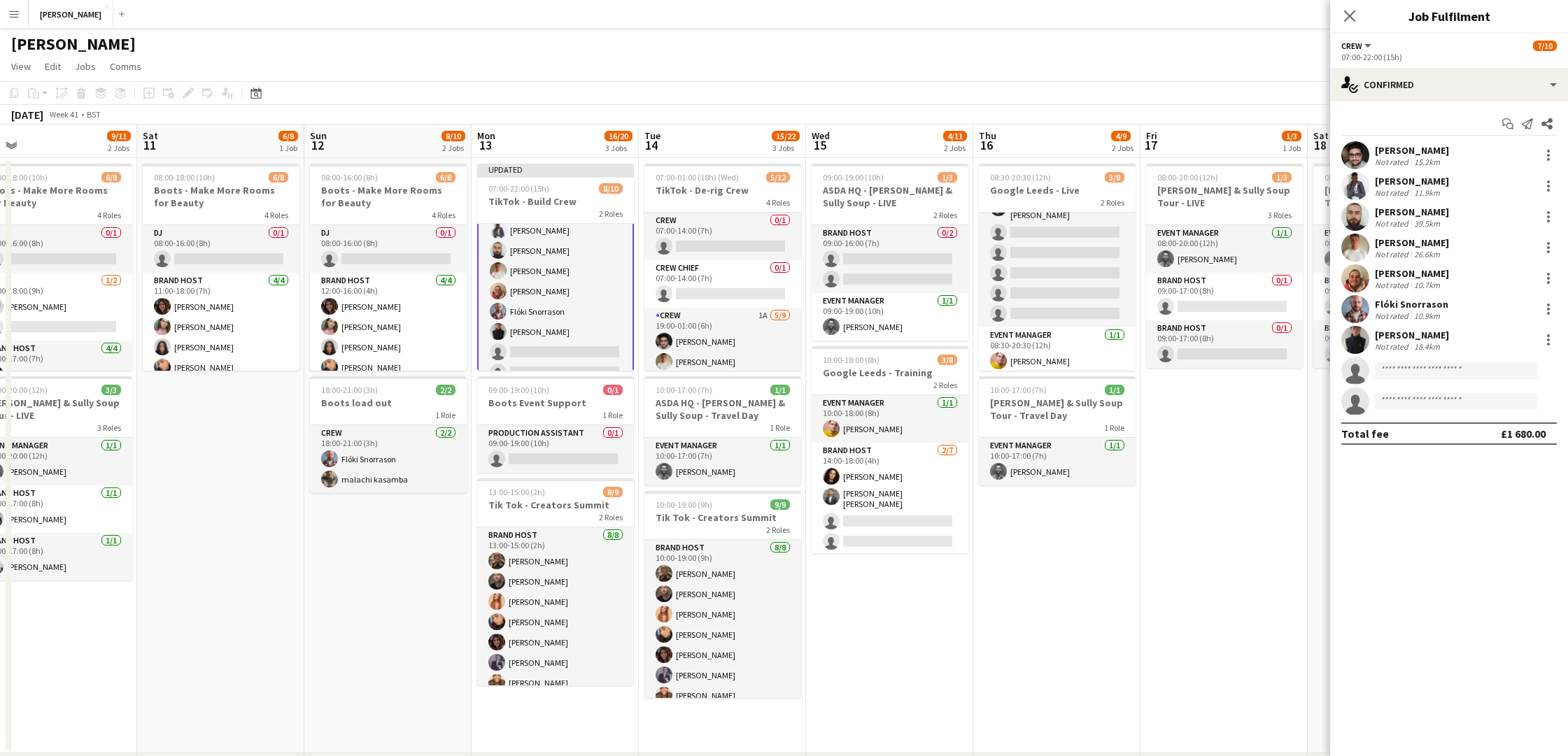
click at [1402, 334] on div "Charlie Swindon" at bounding box center [1411, 335] width 74 height 13
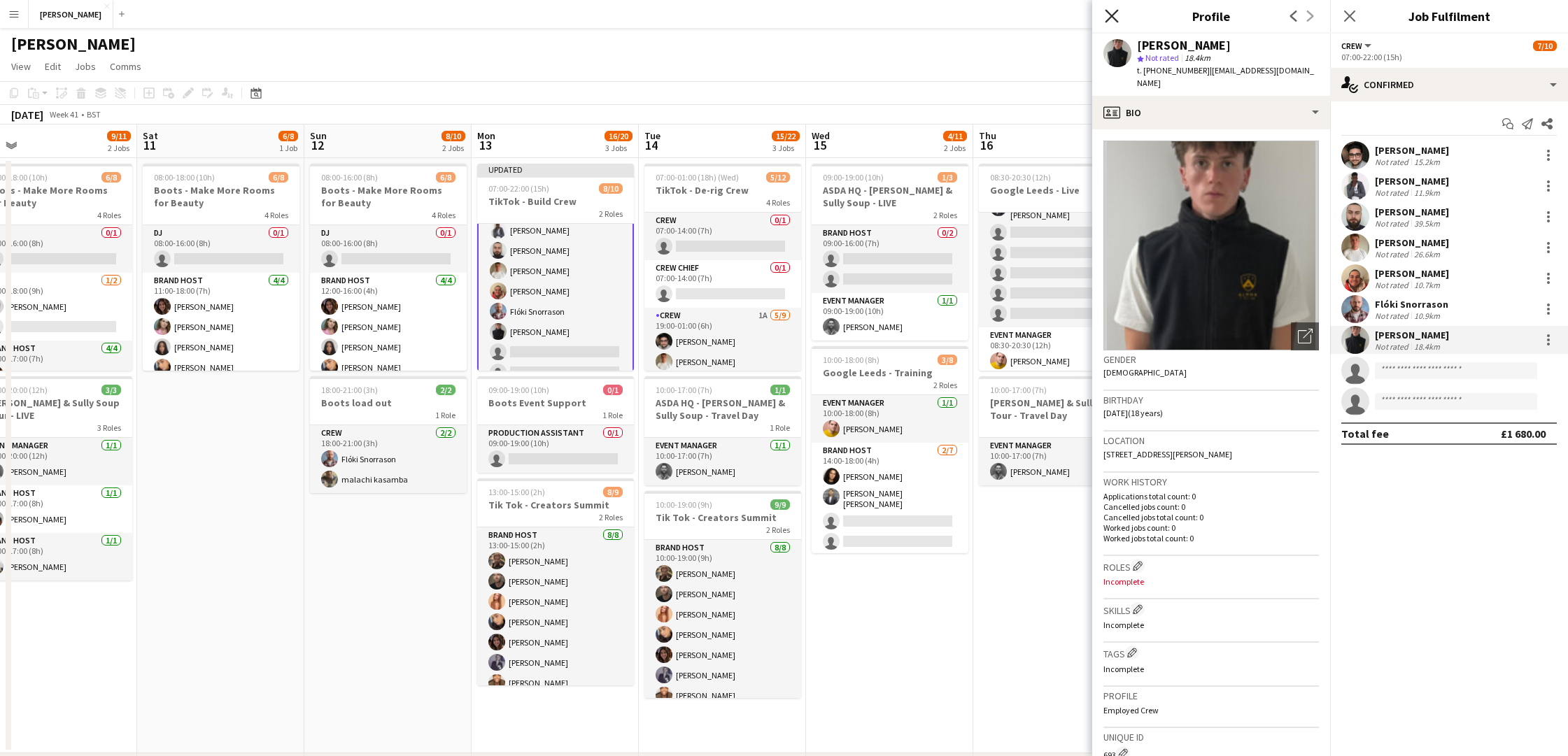
click at [1106, 10] on icon "Close pop-in" at bounding box center [1110, 16] width 13 height 13
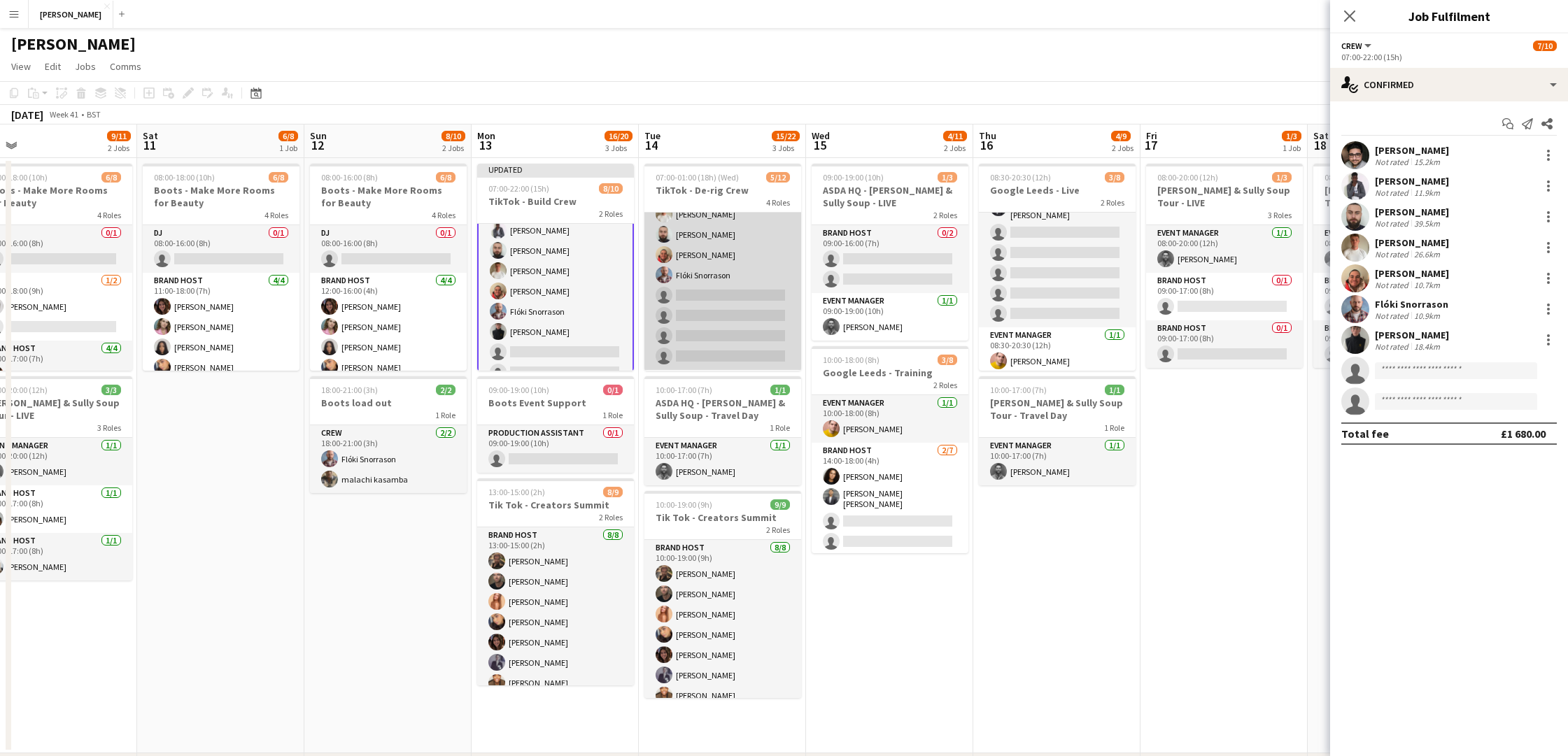
scroll to position [195, 0]
click at [708, 326] on app-card-role "Crew Chief 0/1 19:00-01:00 (6h) single-neutral-actions" at bounding box center [722, 347] width 157 height 48
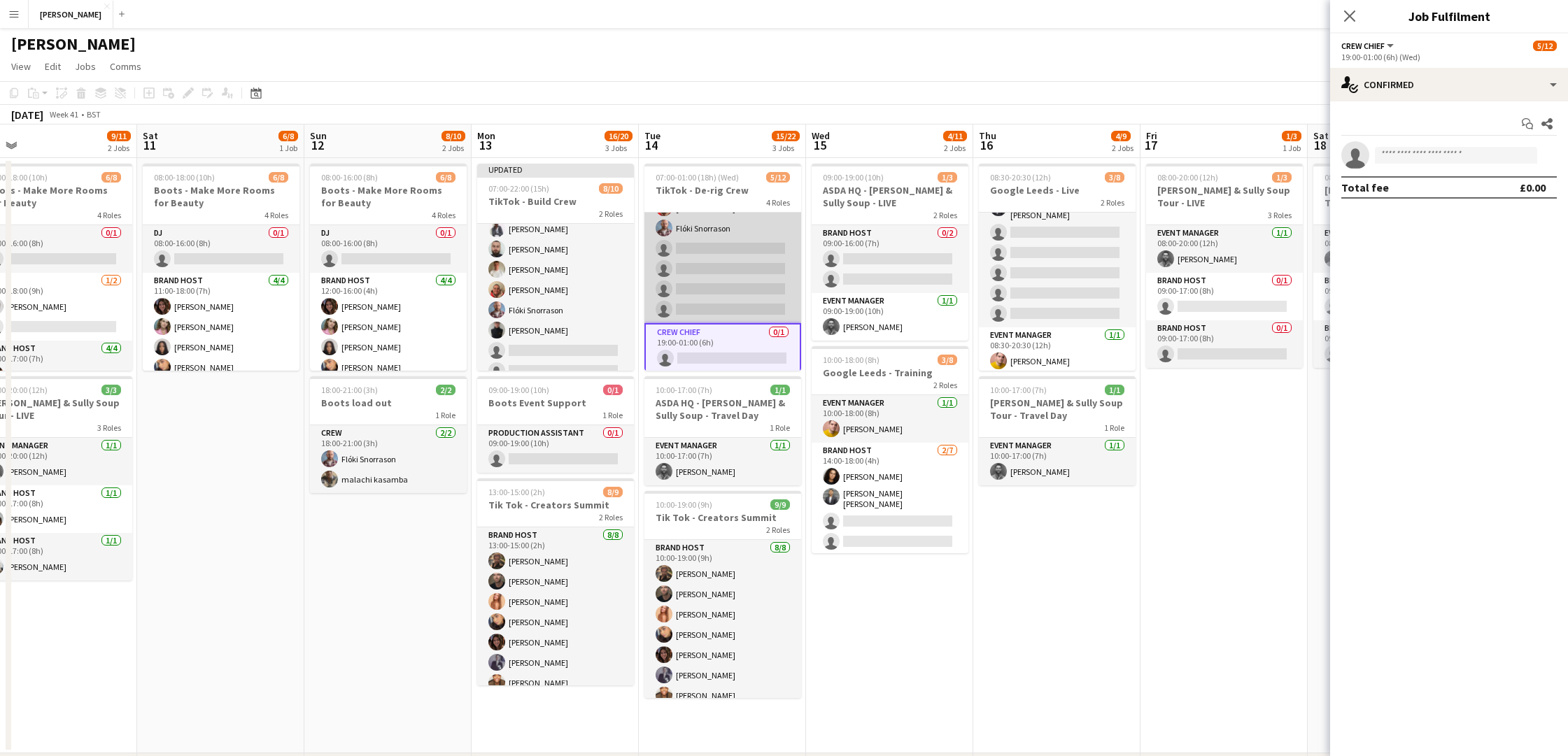
scroll to position [48, 0]
click at [712, 243] on app-card-role "Crew 1A 5/9 19:00-01:00 (6h) Muhammad Rahman Noah Fifield Harry Gagen Michael T…" at bounding box center [722, 218] width 157 height 210
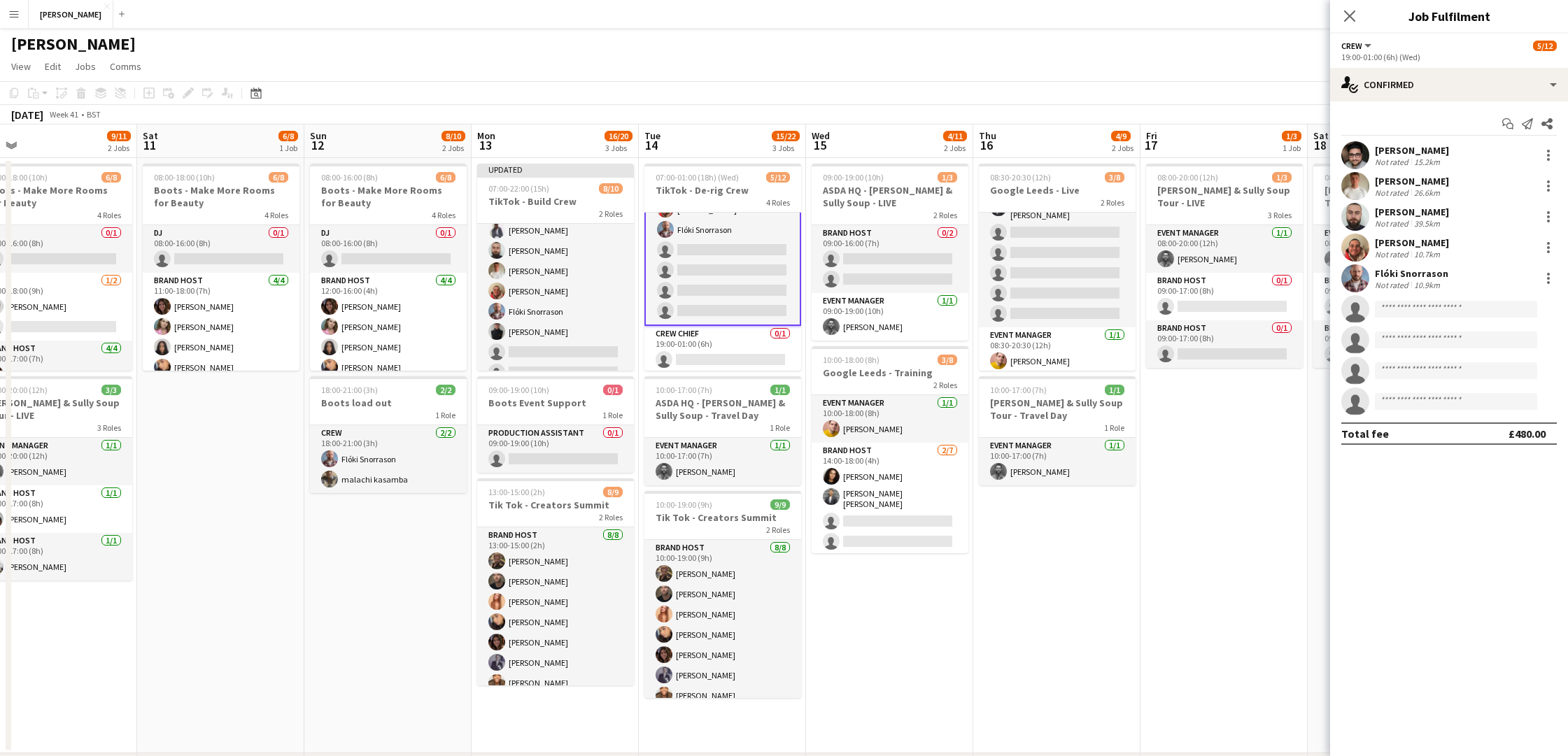
scroll to position [195, 0]
click at [1405, 305] on input at bounding box center [1456, 309] width 163 height 16
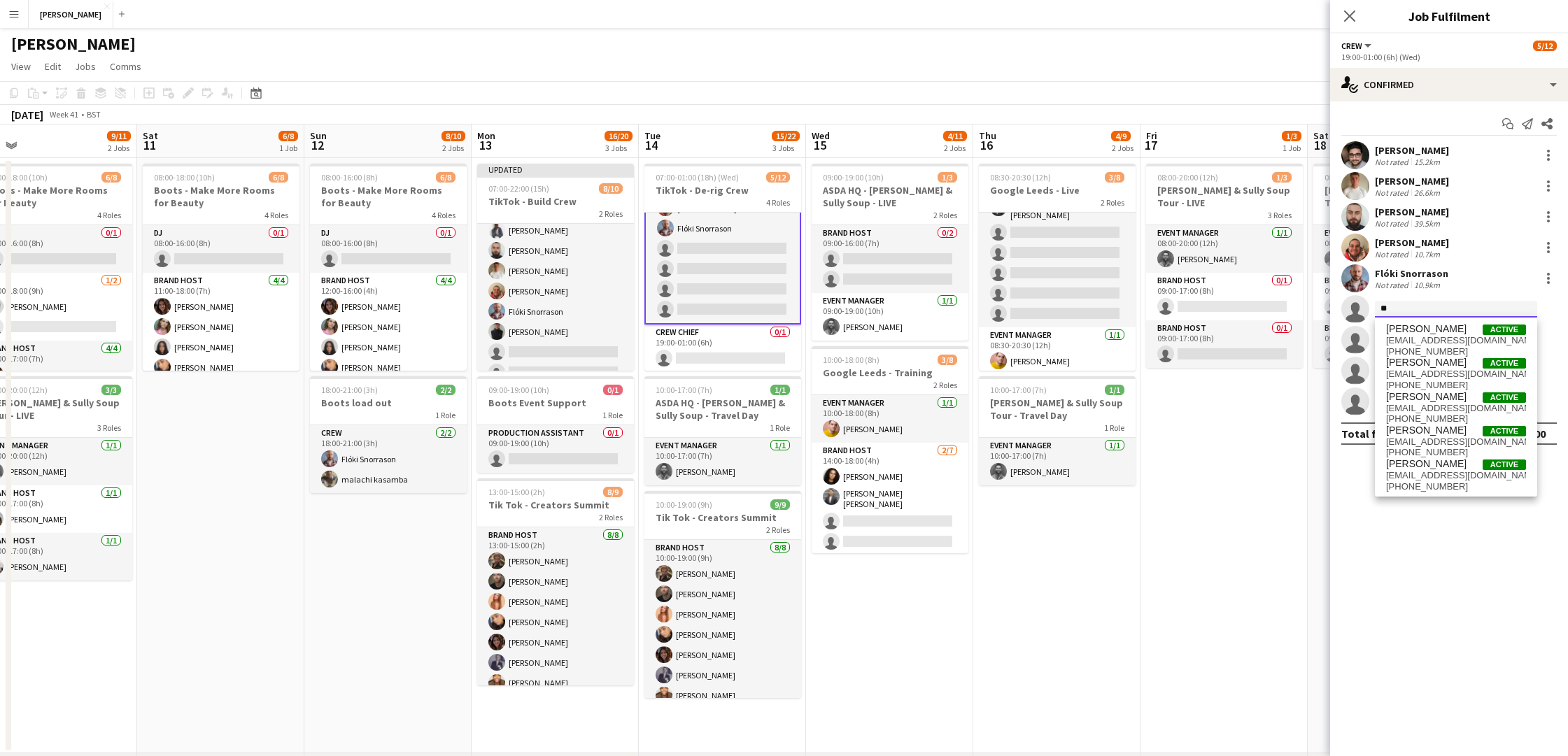
type input "*"
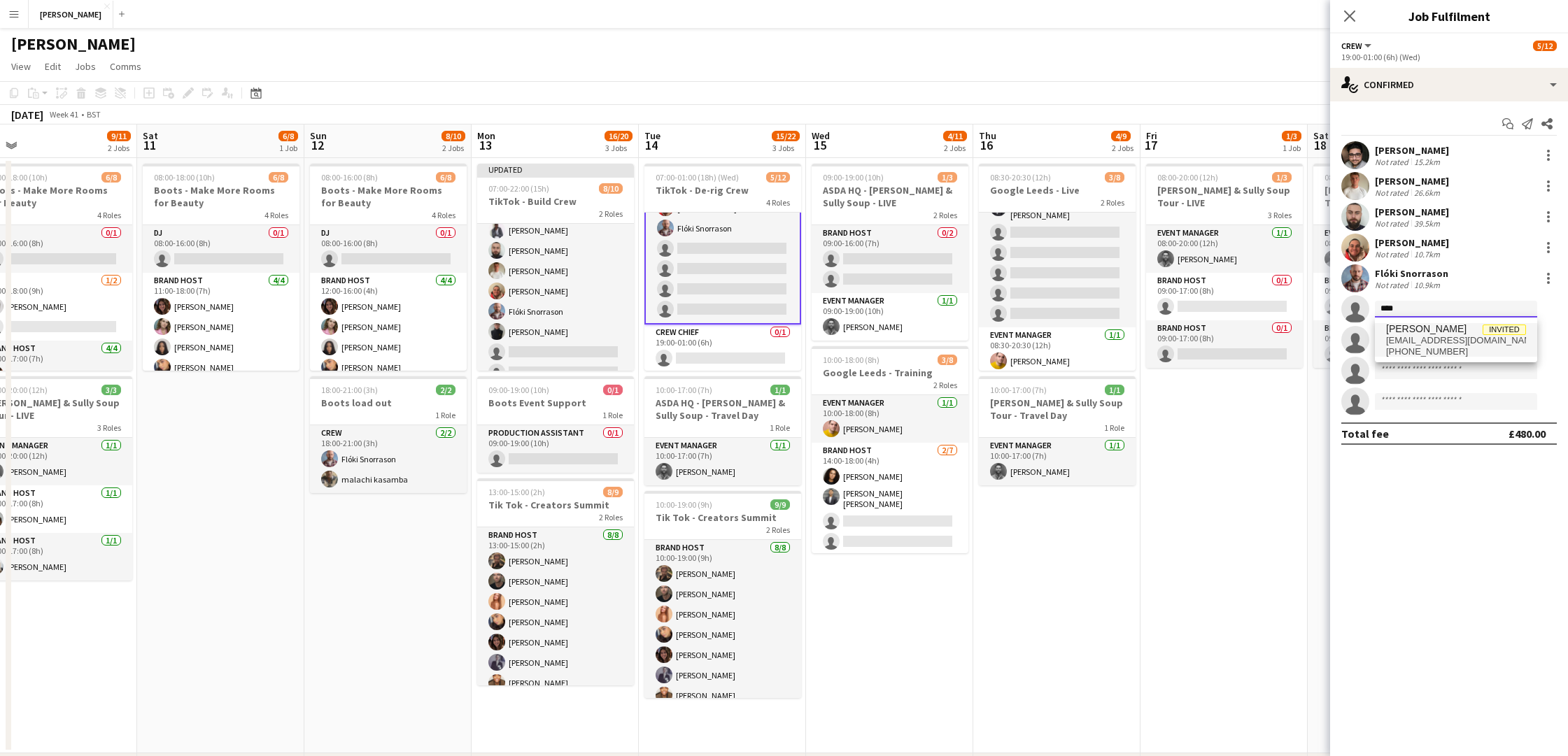
type input "****"
click at [1427, 333] on span "Charlie Swindon" at bounding box center [1425, 330] width 80 height 12
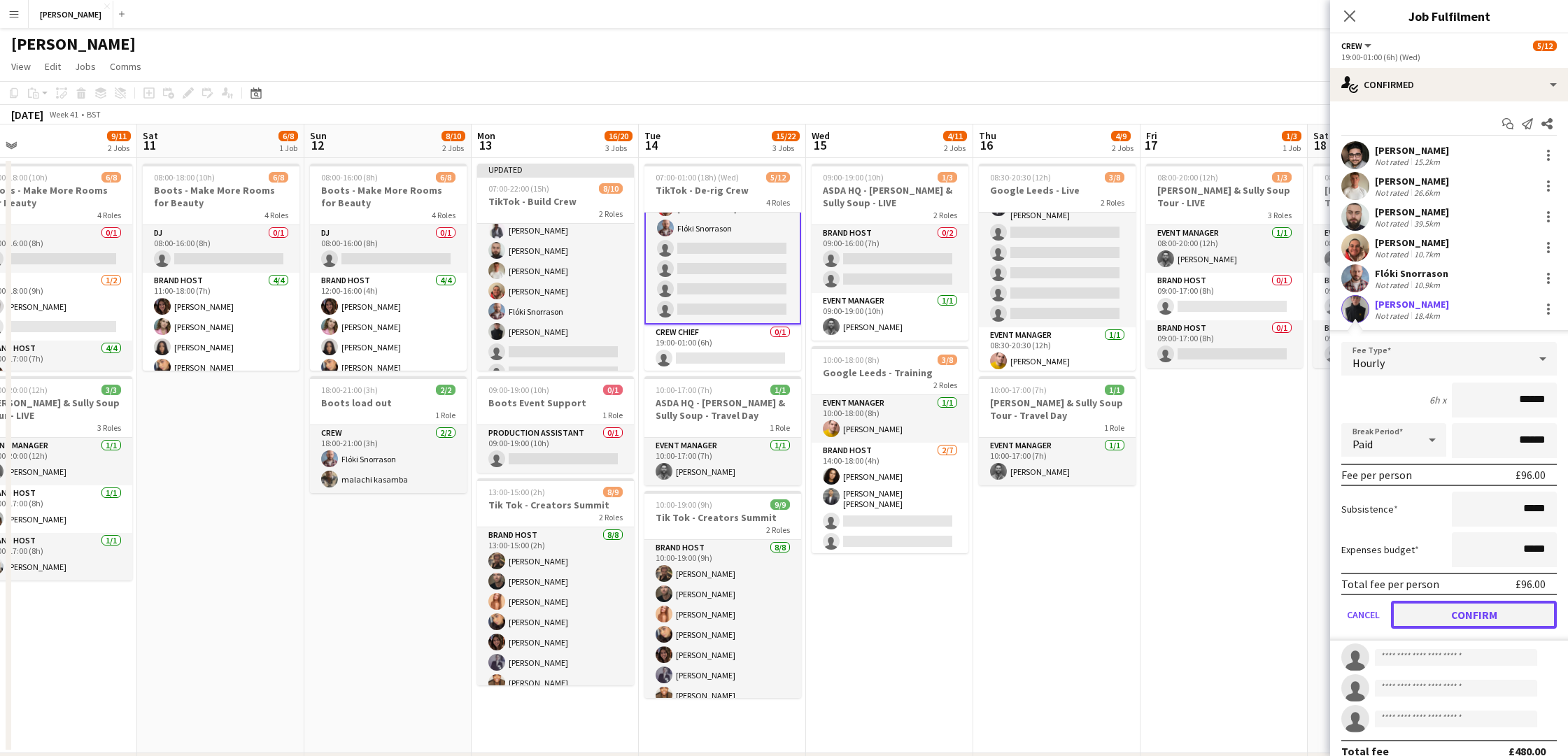
click at [1463, 610] on button "Confirm" at bounding box center [1474, 615] width 166 height 28
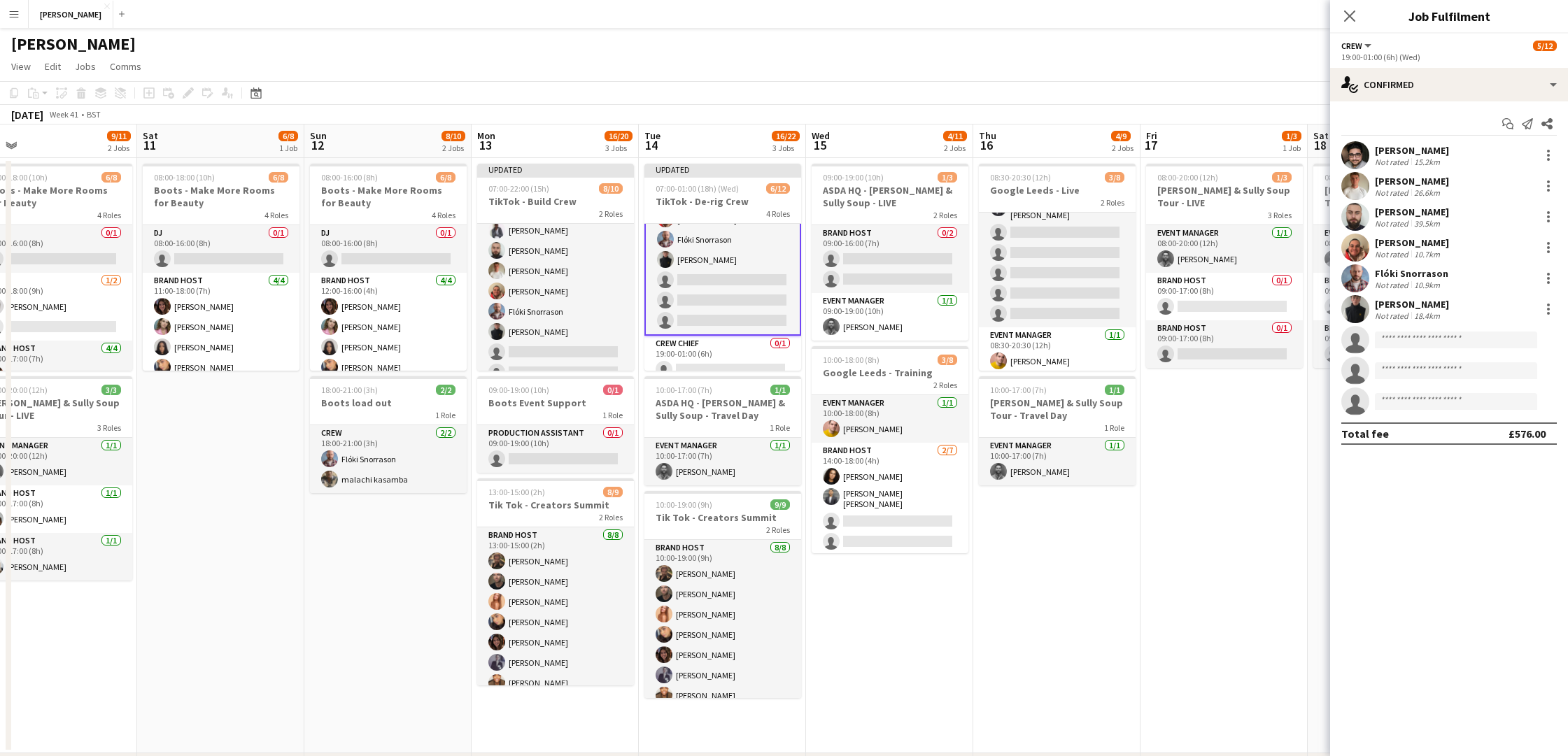
click at [1257, 462] on app-date-cell "08:00-20:00 (12h) 1/3 Cully & Sully Soup Tour - LIVE 3 Roles Event Manager 1/1 …" at bounding box center [1223, 456] width 167 height 595
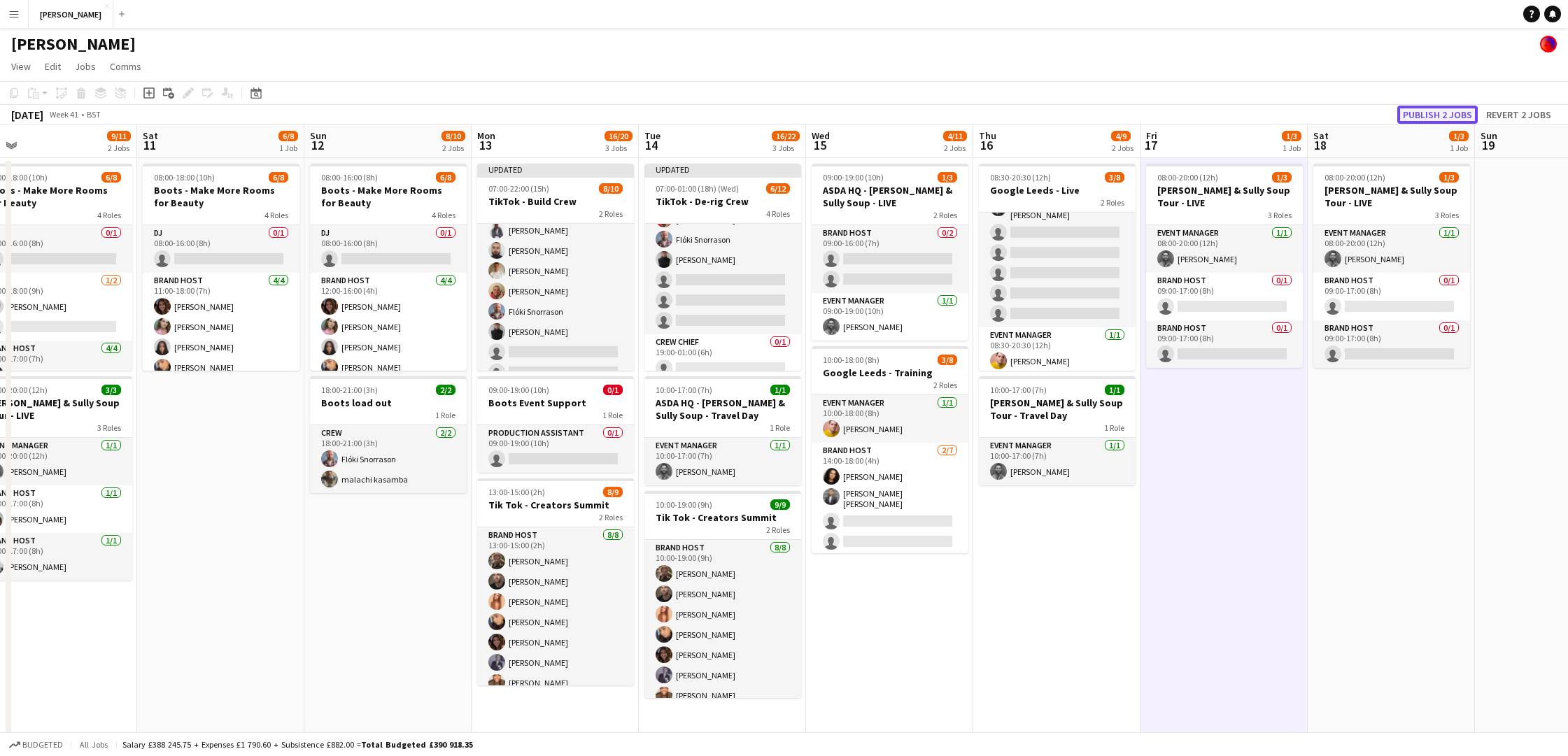
click at [1435, 111] on button "Publish 2 jobs" at bounding box center [1437, 114] width 80 height 18
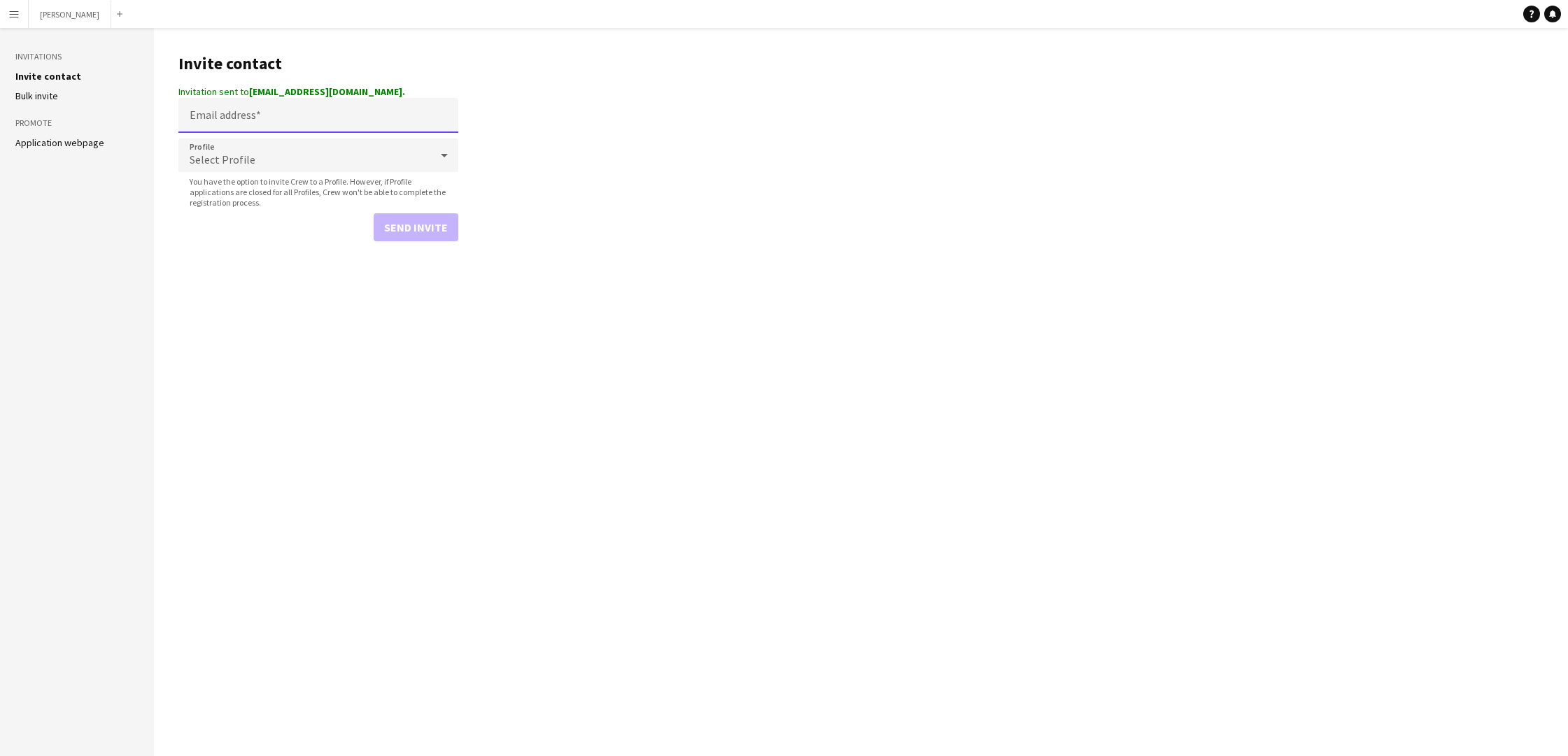
click at [269, 119] on input "Email address" at bounding box center [318, 115] width 280 height 35
paste input "**********"
type input "**********"
click at [445, 143] on icon at bounding box center [445, 143] width 7 height 3
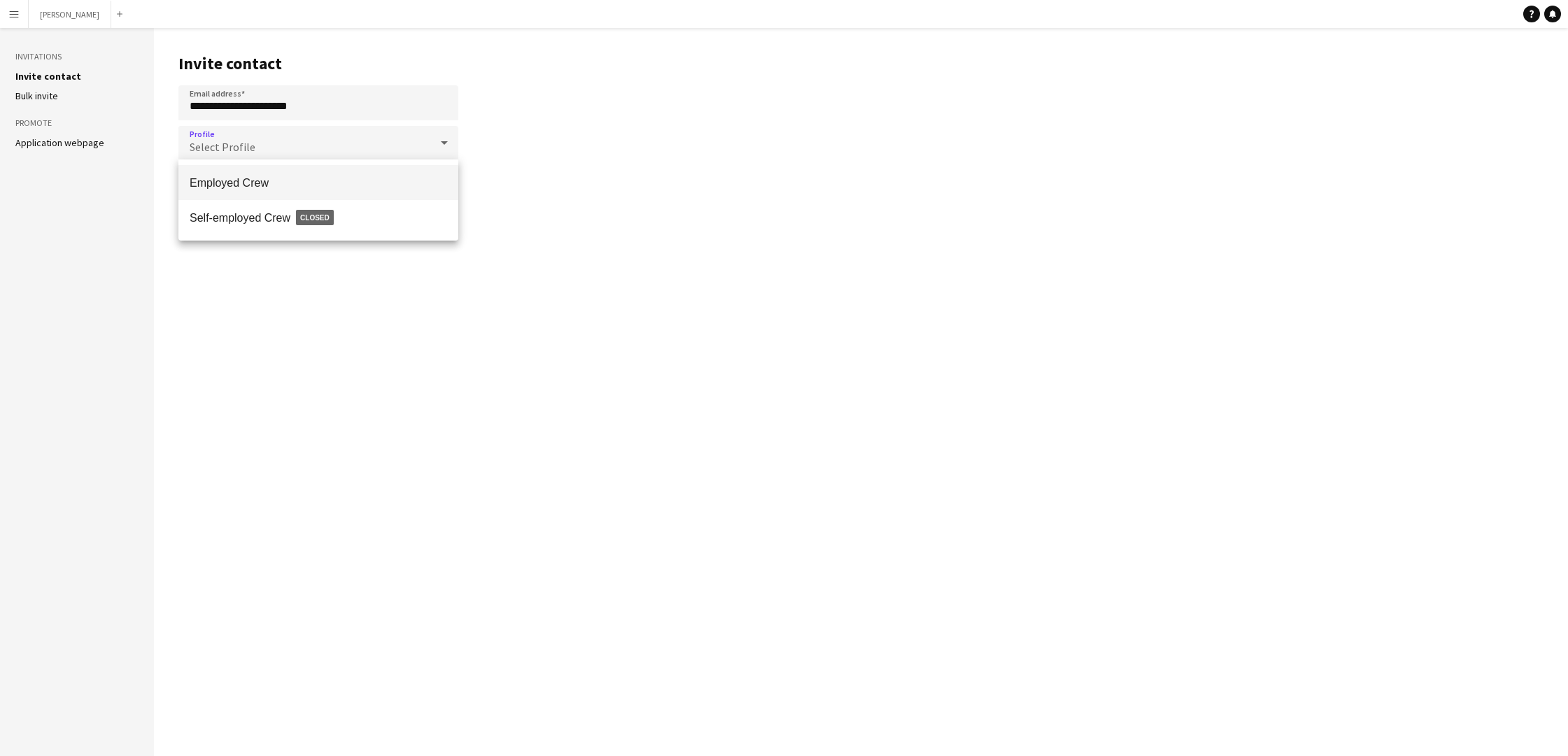
click at [407, 183] on span "Employed Crew" at bounding box center [318, 183] width 258 height 13
click at [428, 215] on button "Send invite" at bounding box center [416, 215] width 85 height 28
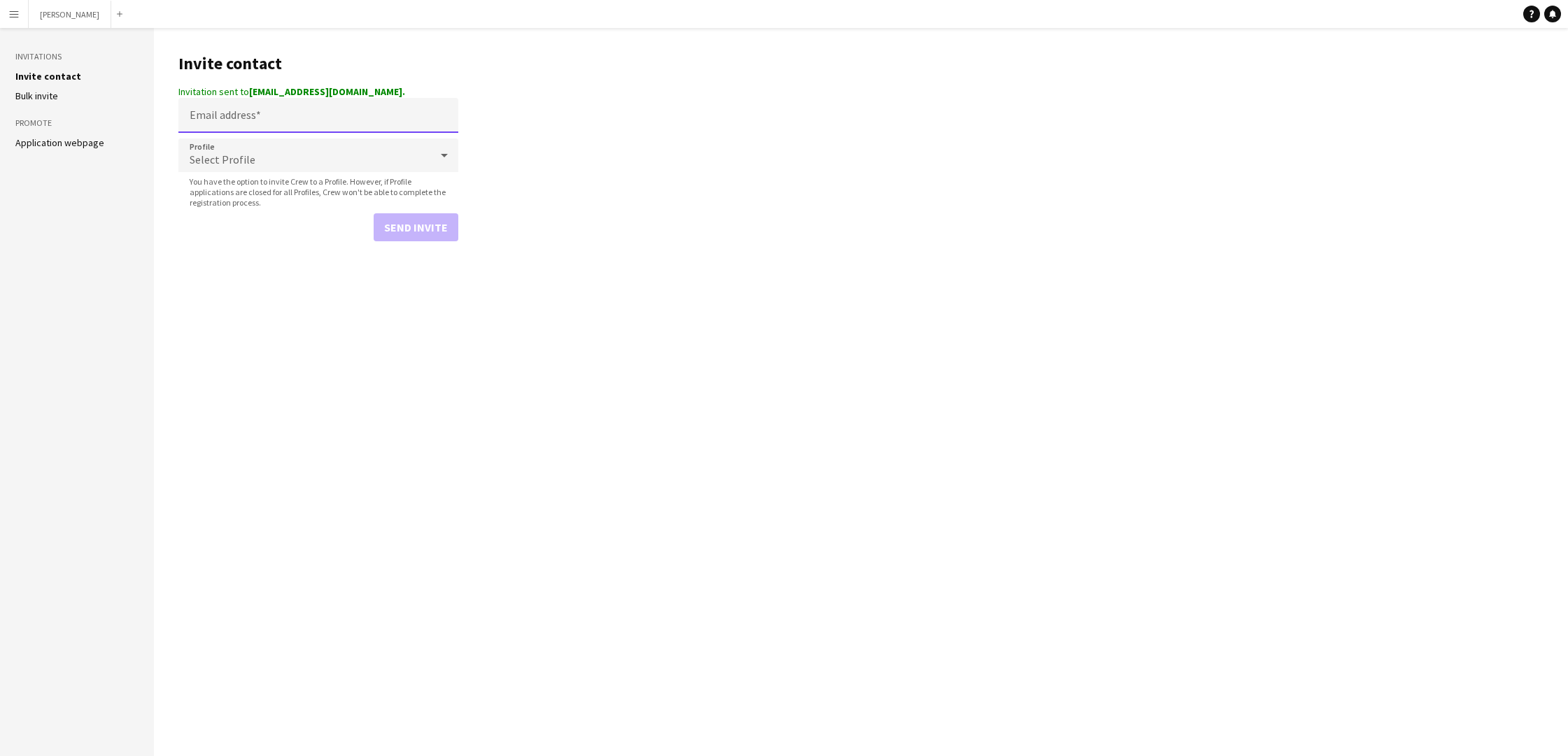
click at [291, 112] on input "Email address" at bounding box center [318, 115] width 280 height 35
paste input "**********"
type input "**********"
click at [445, 139] on icon at bounding box center [444, 143] width 16 height 28
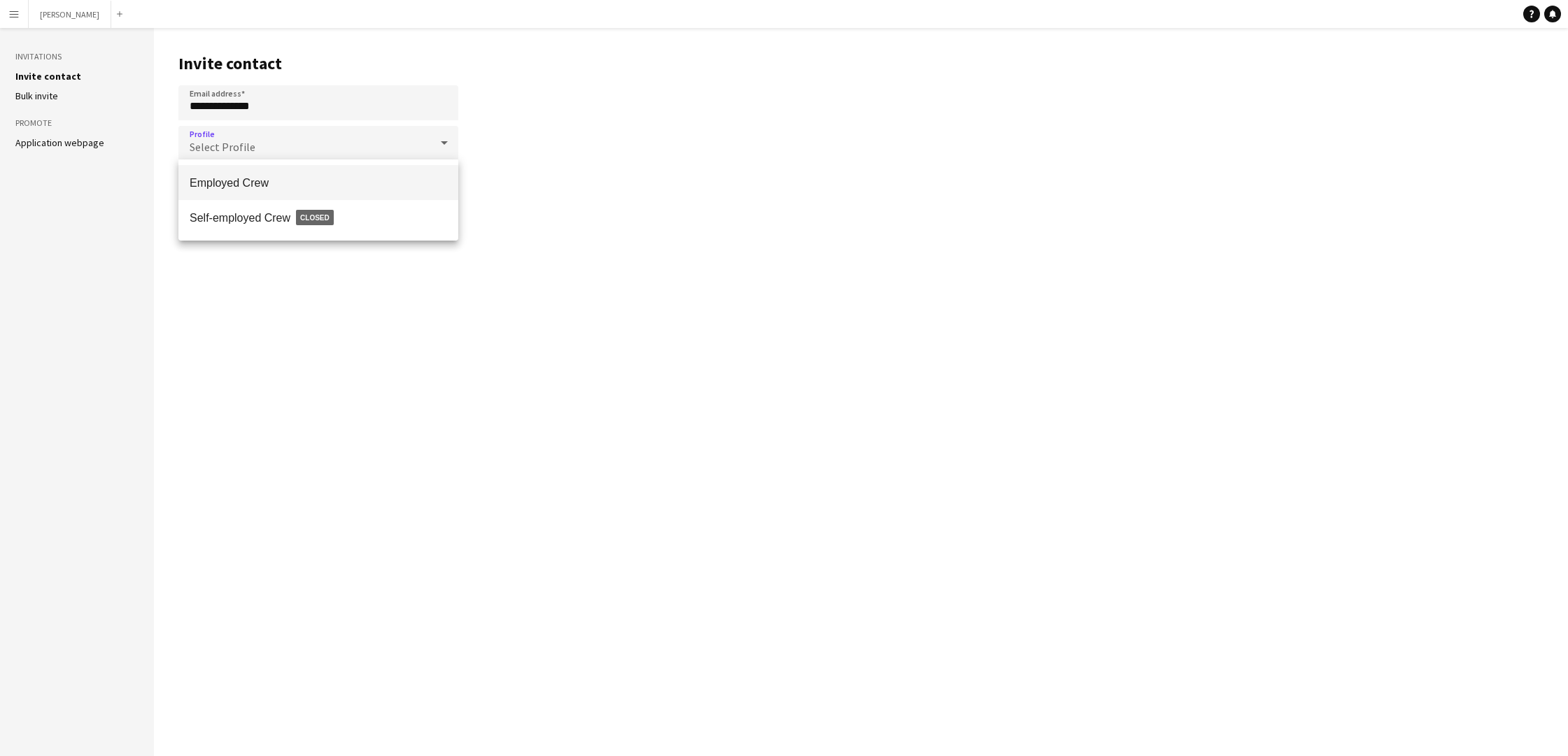
click at [420, 177] on span "Employed Crew" at bounding box center [318, 183] width 258 height 13
click at [451, 215] on button "Send invite" at bounding box center [416, 215] width 85 height 28
